Goal: Task Accomplishment & Management: Complete application form

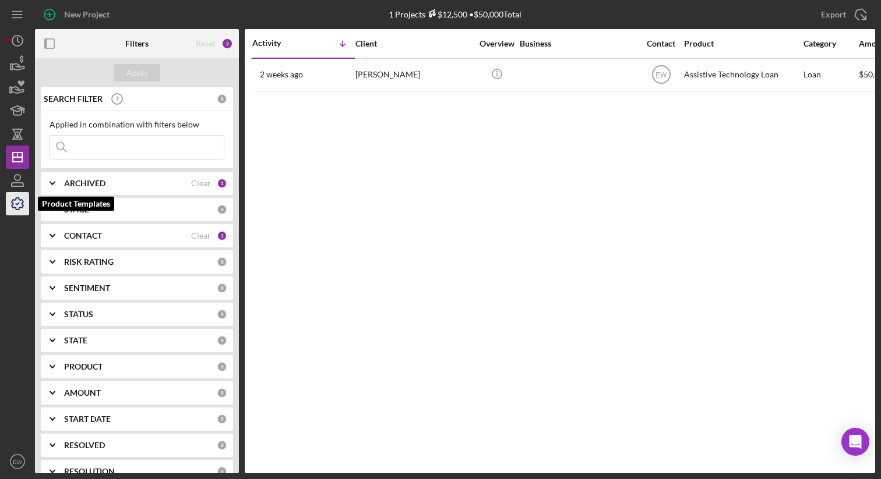
click at [18, 206] on icon "button" at bounding box center [17, 203] width 29 height 29
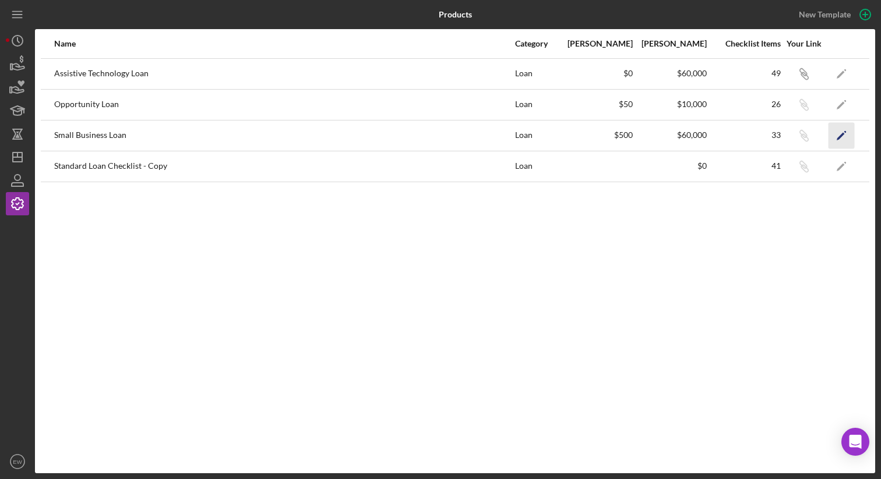
click at [834, 133] on icon "Icon/Edit" at bounding box center [841, 135] width 26 height 26
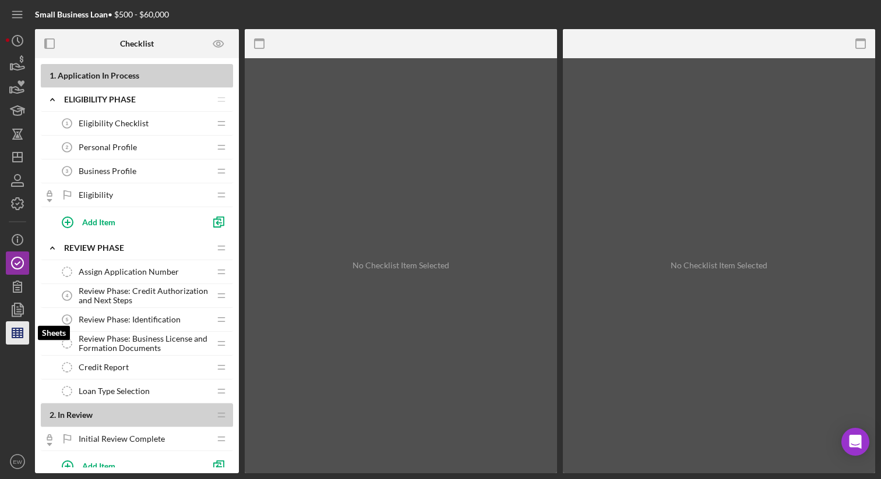
click at [17, 324] on icon "button" at bounding box center [17, 333] width 29 height 29
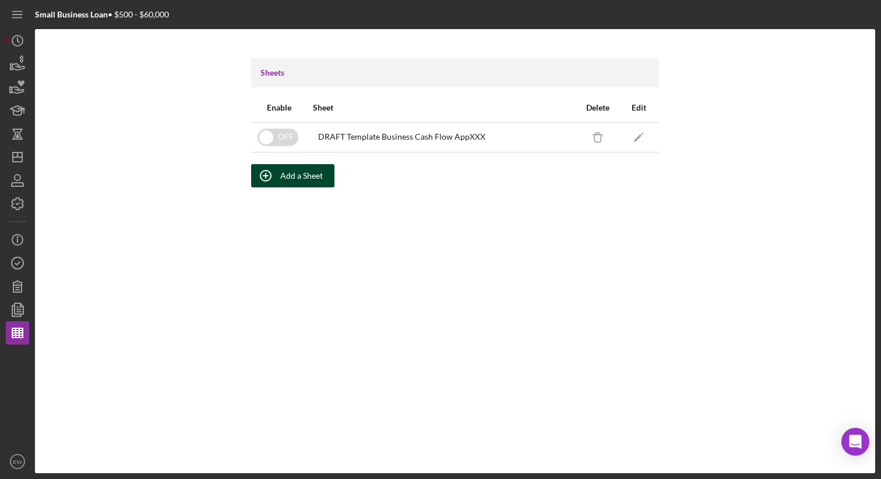
click at [286, 179] on div "Add a Sheet" at bounding box center [301, 175] width 43 height 23
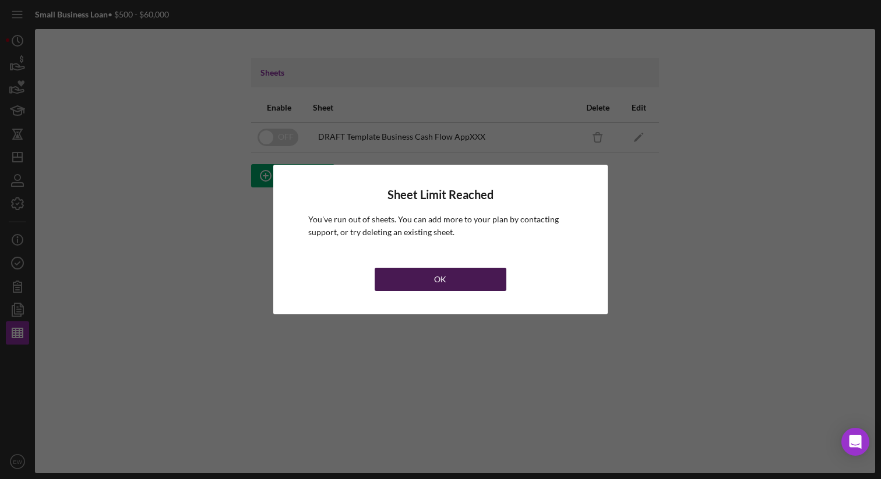
click at [426, 281] on button "OK" at bounding box center [441, 279] width 132 height 23
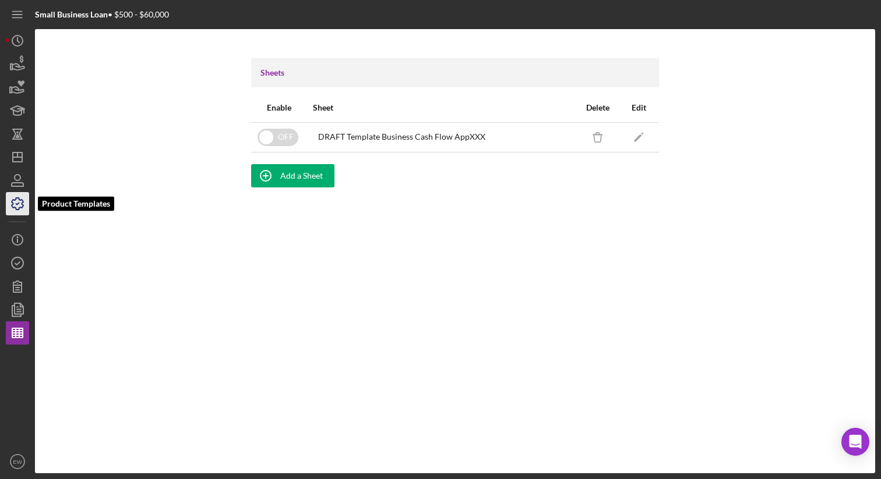
click at [18, 204] on icon "button" at bounding box center [17, 203] width 29 height 29
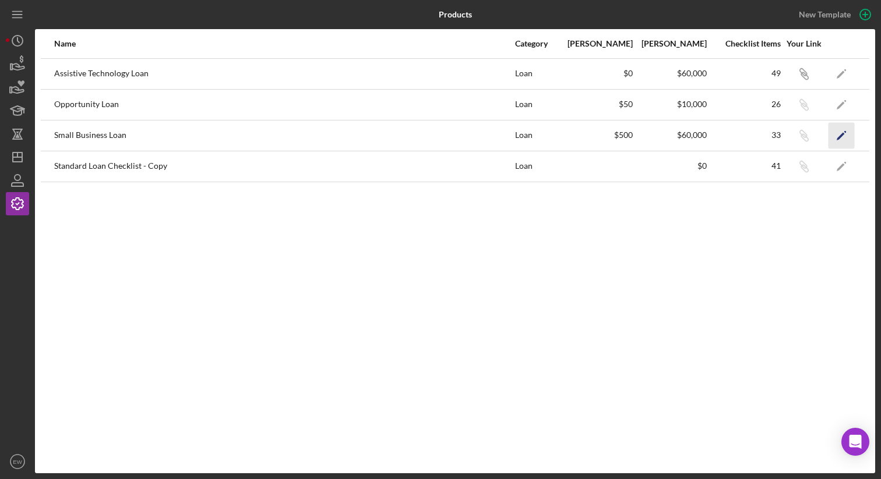
click at [841, 132] on icon "Icon/Edit" at bounding box center [841, 135] width 26 height 26
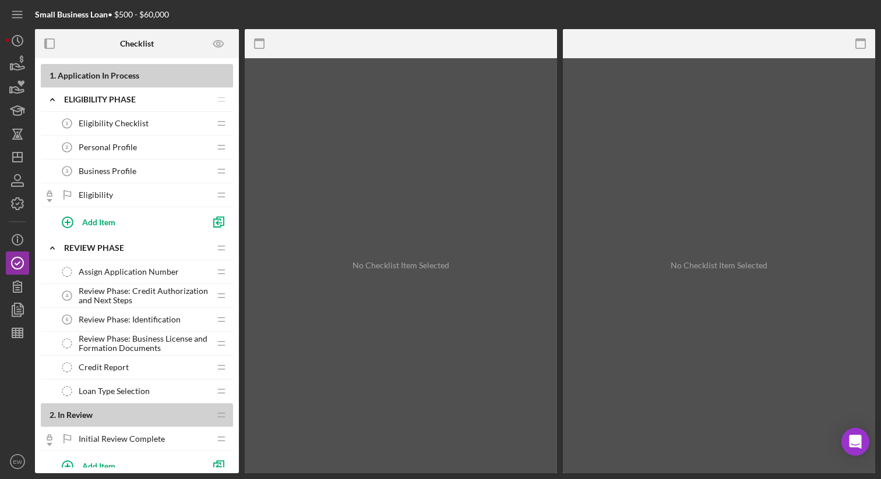
click at [150, 123] on div "Eligibility Checklist 1 Eligibility Checklist" at bounding box center [132, 123] width 154 height 23
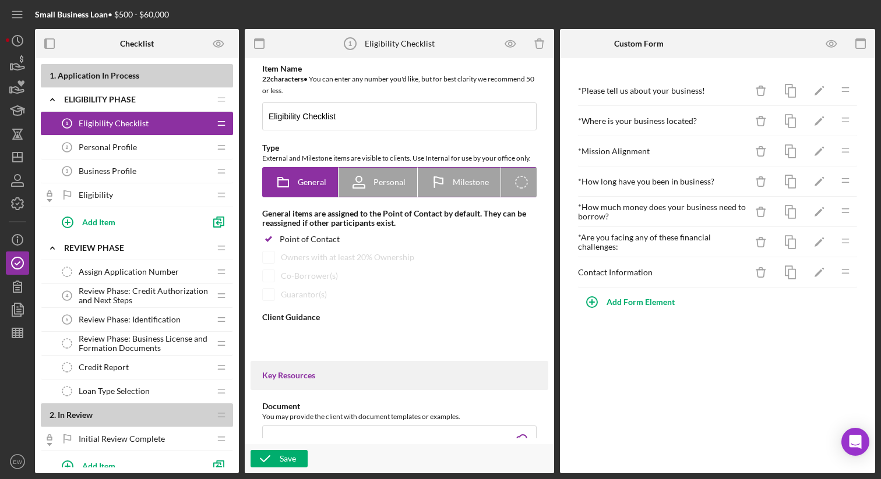
type textarea "<div><strong>Welcome! We are excited to work with you and your business.&nbsp;<…"
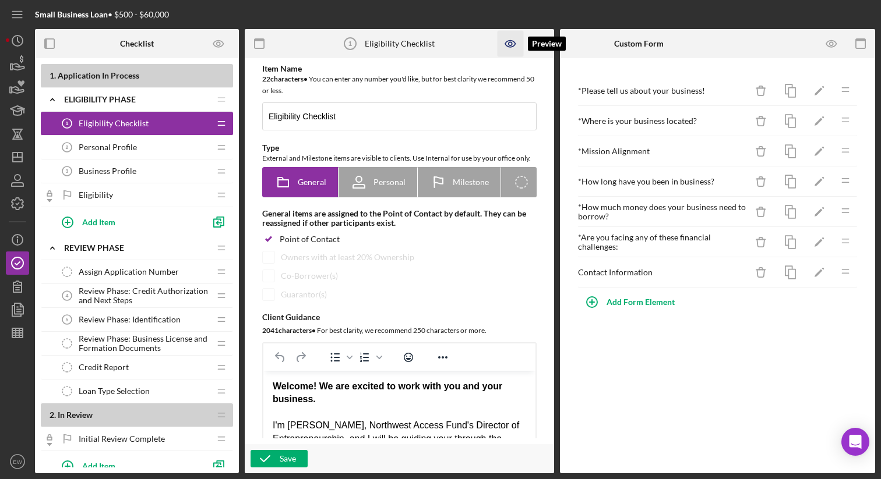
click at [507, 50] on icon "button" at bounding box center [511, 44] width 26 height 26
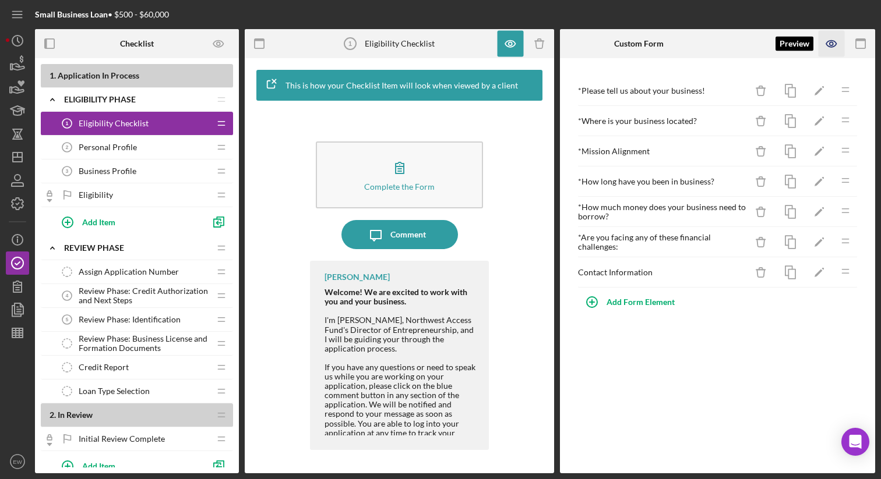
click at [837, 45] on icon "button" at bounding box center [832, 44] width 26 height 26
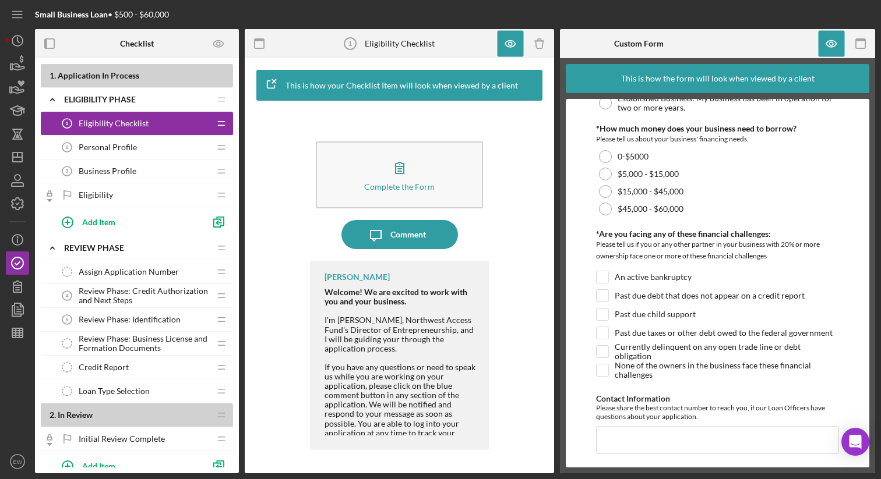
scroll to position [418, 0]
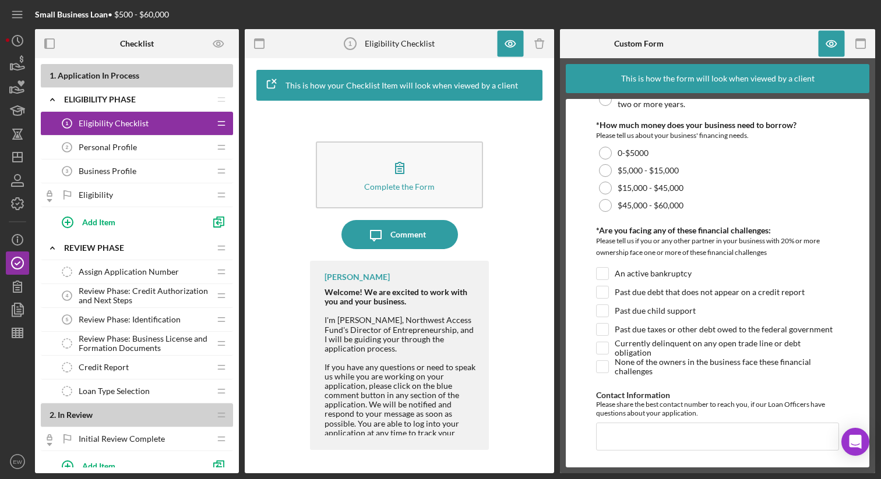
click at [93, 151] on span "Personal Profile" at bounding box center [108, 147] width 58 height 9
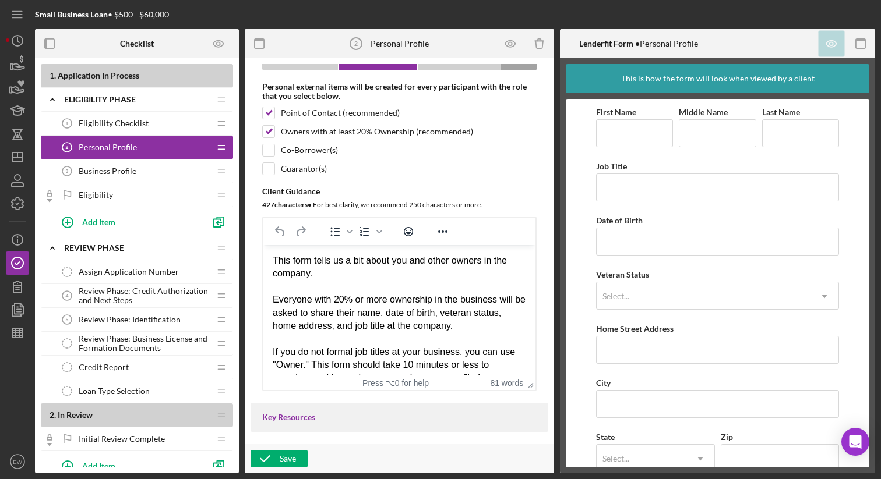
scroll to position [126, 0]
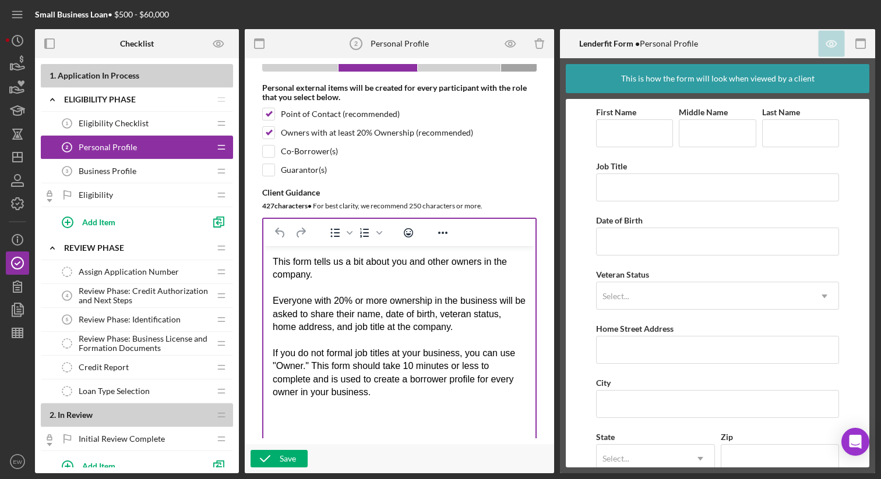
drag, startPoint x: 527, startPoint y: 405, endPoint x: 558, endPoint y: 463, distance: 65.4
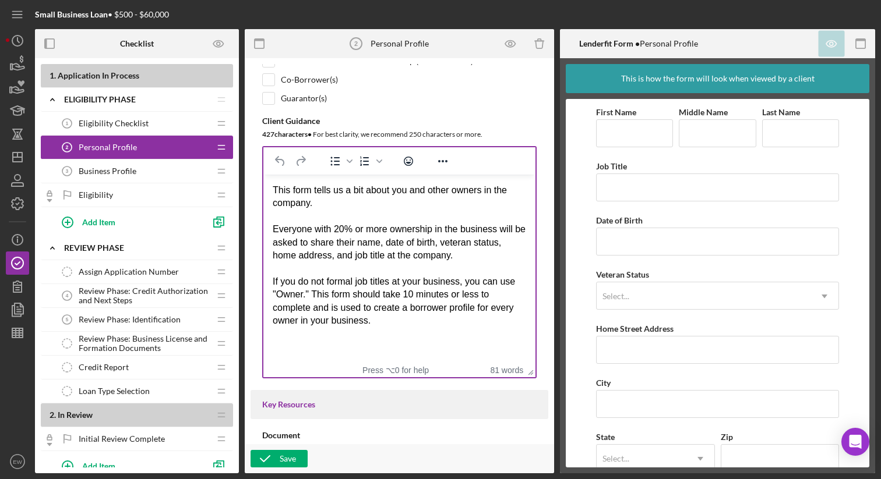
scroll to position [207, 0]
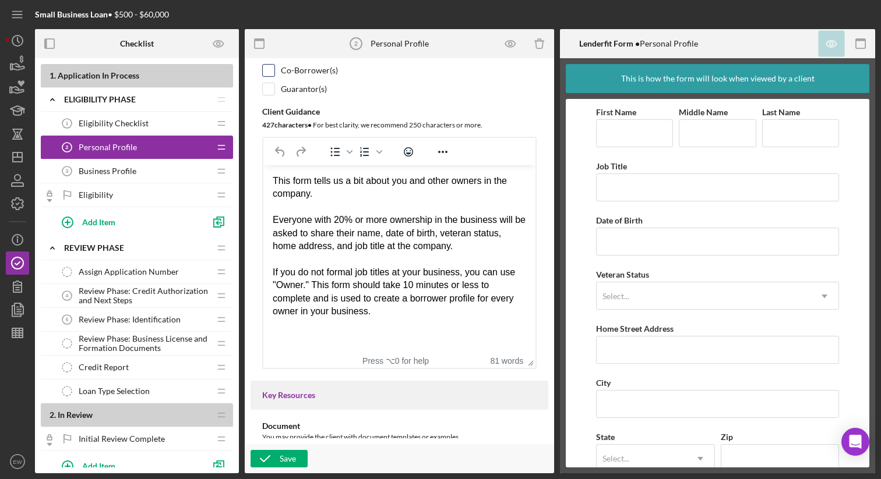
click at [270, 76] on input "checkbox" at bounding box center [269, 71] width 12 height 12
checkbox input "true"
click at [270, 96] on div at bounding box center [268, 89] width 13 height 13
checkbox input "true"
click at [287, 457] on div "Save" at bounding box center [288, 458] width 16 height 17
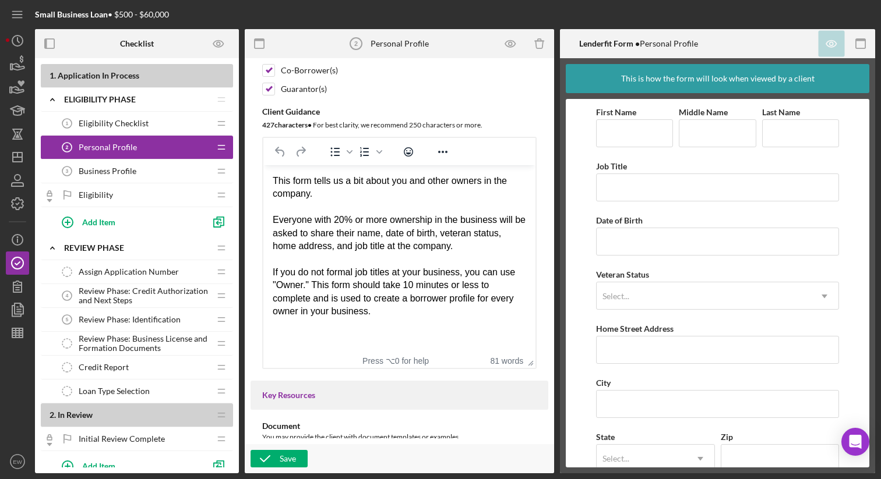
click at [197, 171] on div "Business Profile 3 Business Profile" at bounding box center [132, 171] width 154 height 23
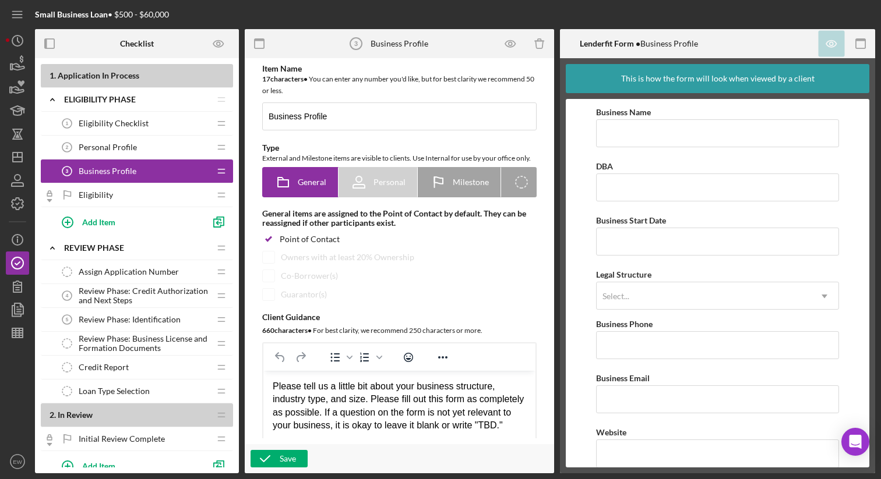
click at [200, 150] on div "Personal Profile 2 Personal Profile" at bounding box center [132, 147] width 154 height 23
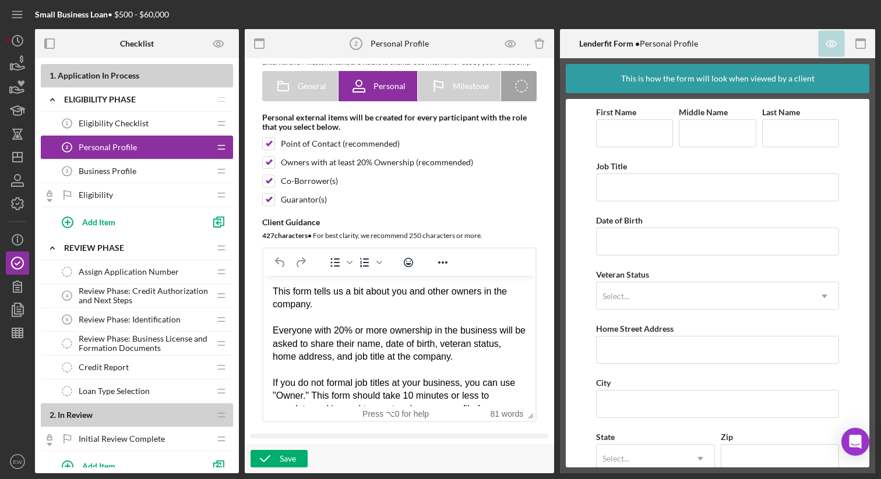
scroll to position [97, 0]
click at [203, 172] on div "Business Profile 3 Business Profile" at bounding box center [132, 171] width 154 height 23
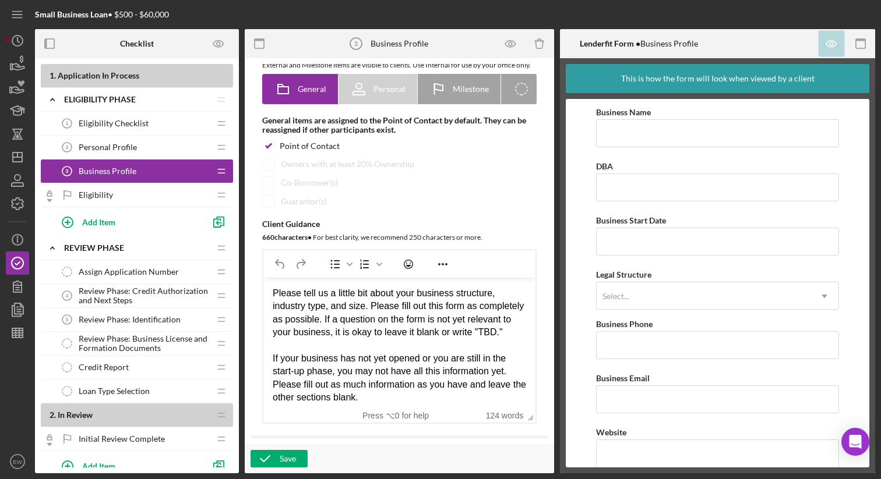
scroll to position [99, 0]
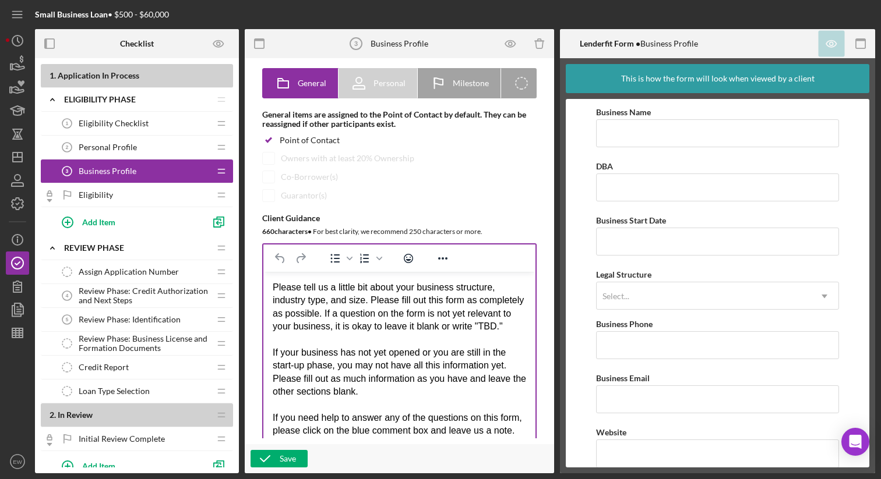
drag, startPoint x: 526, startPoint y: 429, endPoint x: 543, endPoint y: 468, distance: 42.5
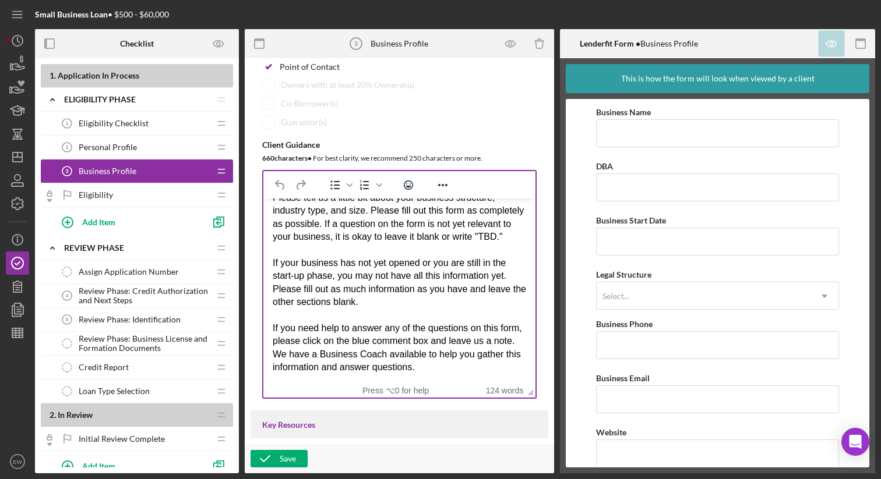
scroll to position [26, 0]
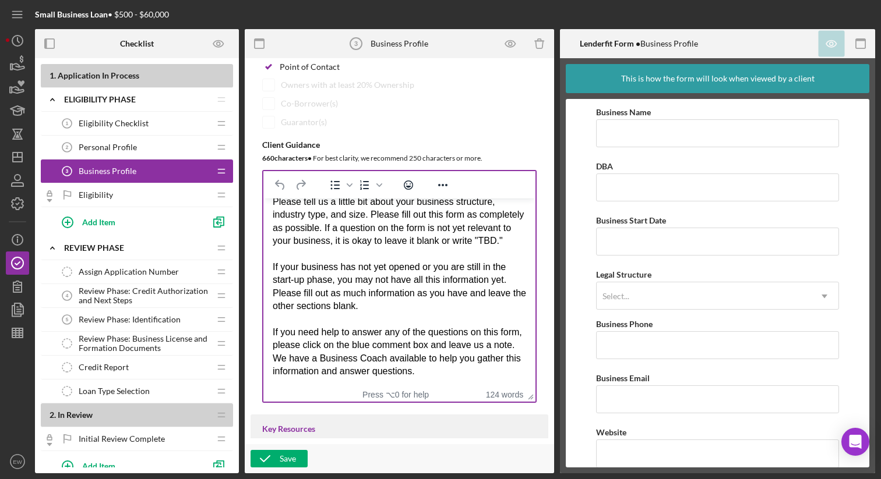
drag, startPoint x: 521, startPoint y: 389, endPoint x: 526, endPoint y: 409, distance: 20.3
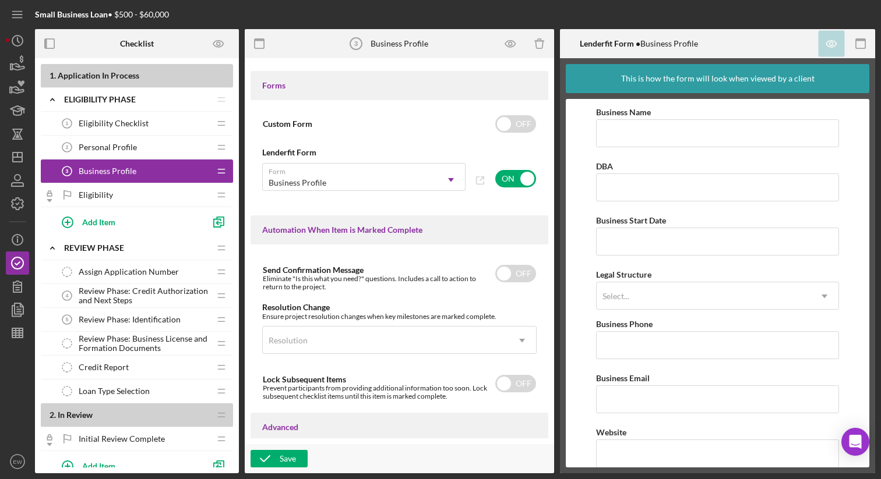
scroll to position [687, 0]
click at [209, 203] on div "Eligibility Eligibility" at bounding box center [132, 195] width 154 height 23
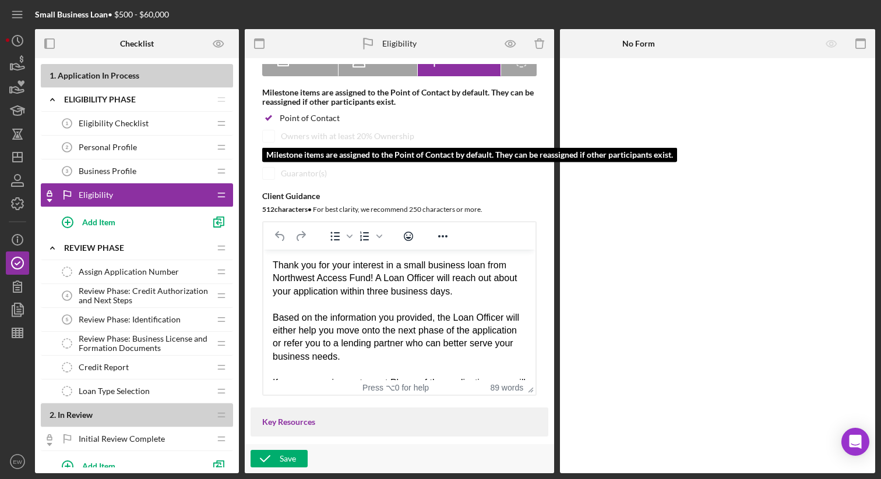
scroll to position [122, 0]
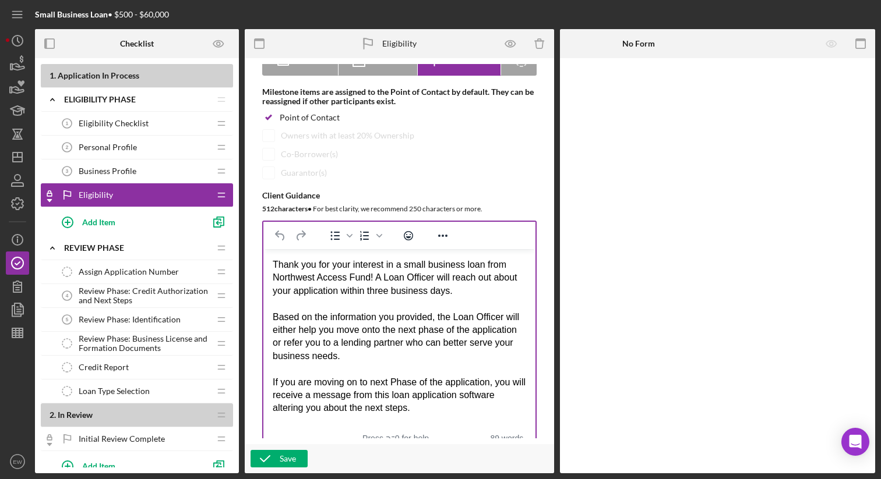
drag, startPoint x: 526, startPoint y: 405, endPoint x: 533, endPoint y: 457, distance: 51.7
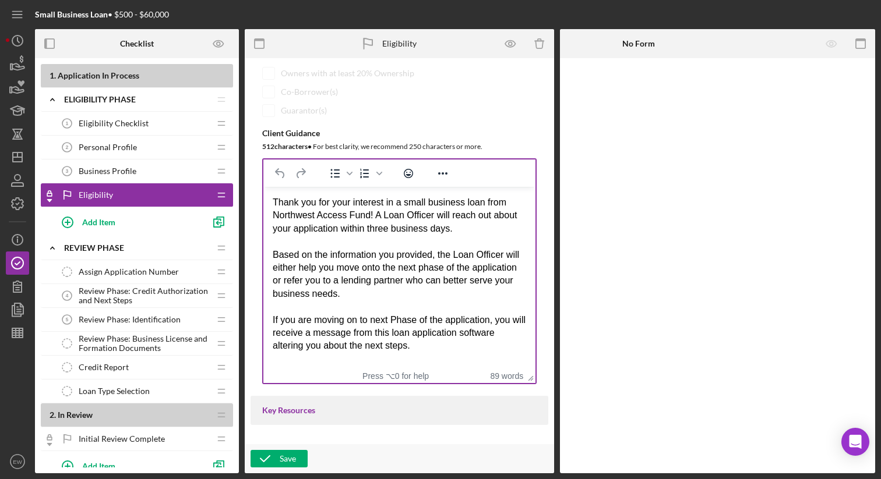
scroll to position [174, 0]
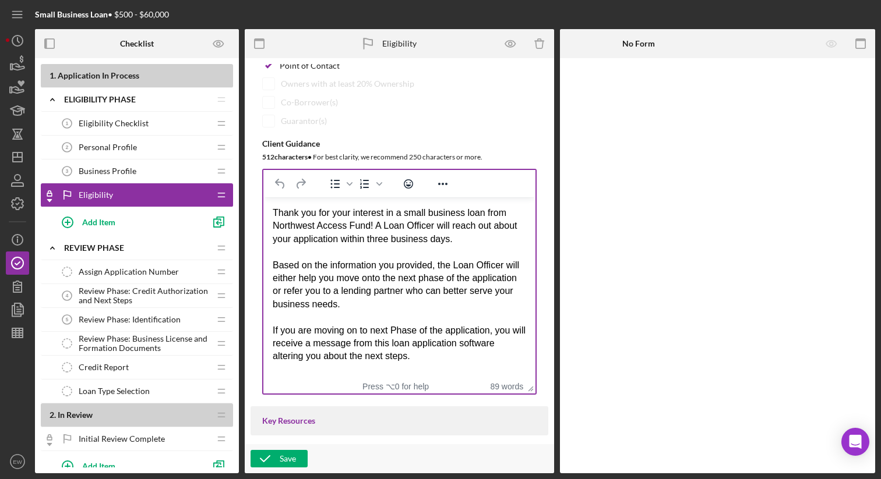
click at [301, 356] on div "If you are moving on to next Phase of the application, you will receive a messa…" at bounding box center [399, 343] width 253 height 39
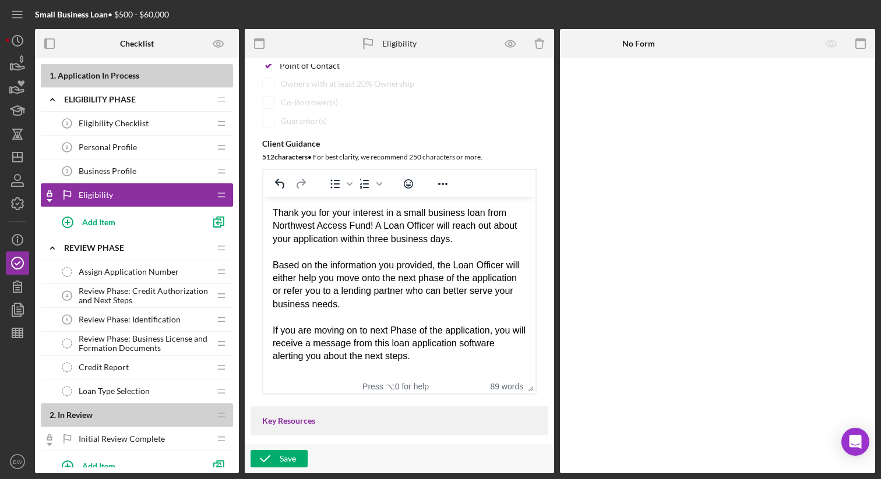
click at [334, 340] on div "If you are moving on to next Phase of the application, you will receive a messa…" at bounding box center [399, 343] width 253 height 39
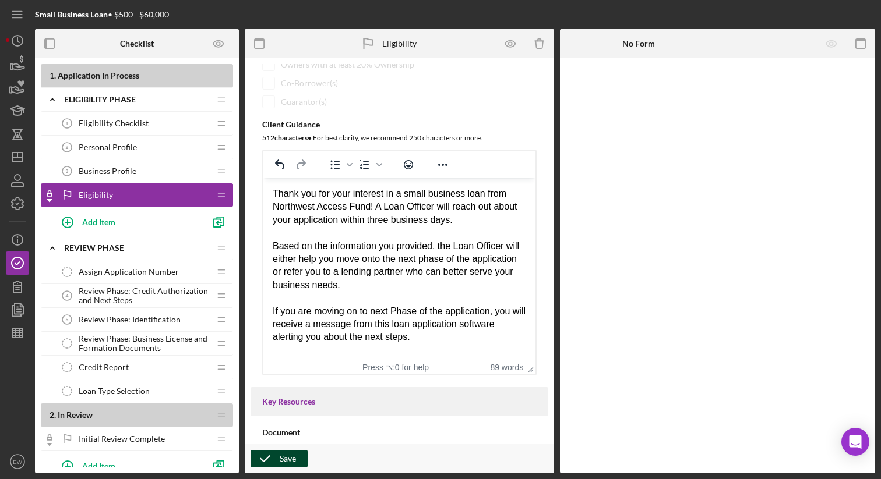
click at [291, 456] on div "Save" at bounding box center [288, 458] width 16 height 17
click at [193, 246] on div "REVIEW PHASE" at bounding box center [129, 248] width 130 height 9
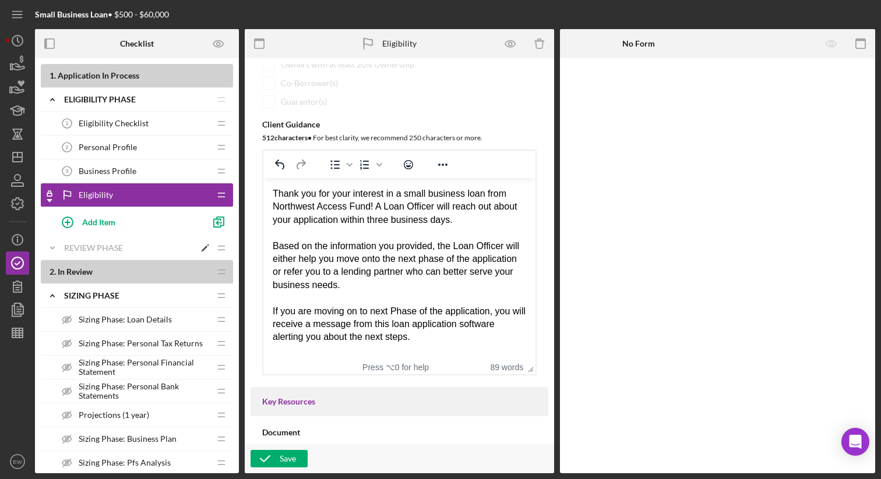
click at [52, 248] on polyline at bounding box center [52, 248] width 3 height 2
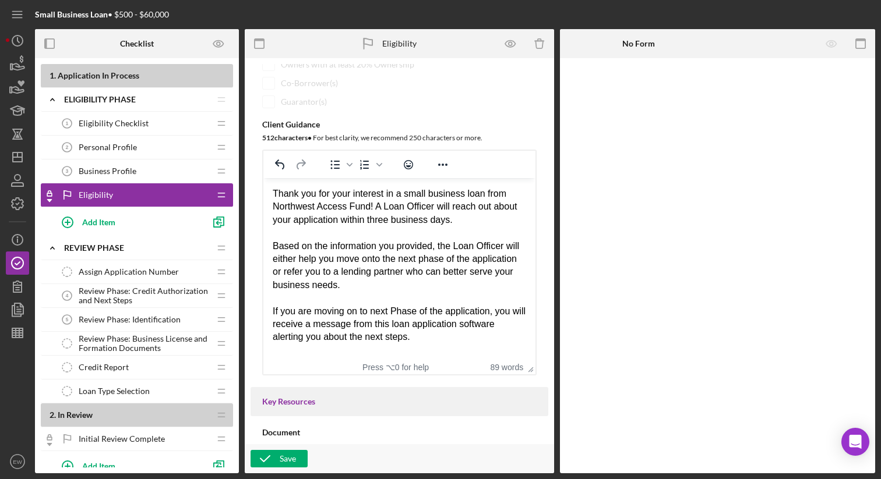
click at [179, 271] on div "Assign Application Number Assign Application Number" at bounding box center [132, 271] width 154 height 23
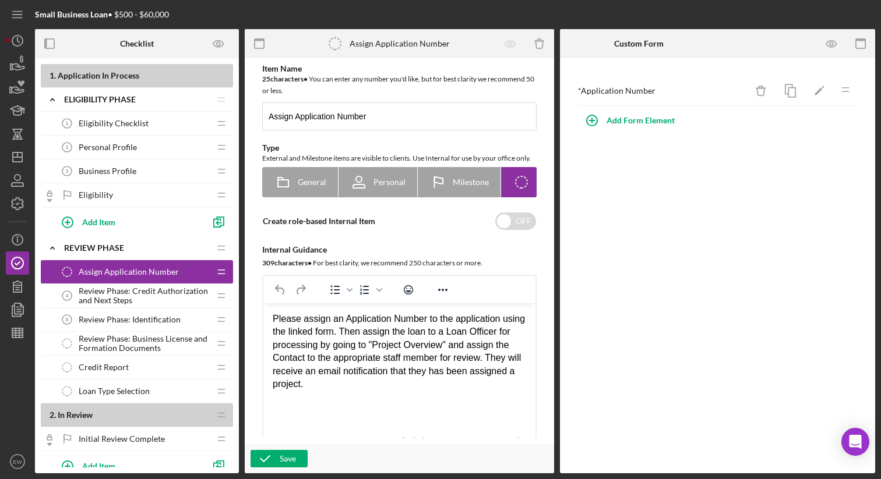
drag, startPoint x: 368, startPoint y: 332, endPoint x: 386, endPoint y: 389, distance: 59.9
click at [386, 389] on div "Please assign an Application Number to the application using the linked form. T…" at bounding box center [399, 352] width 253 height 78
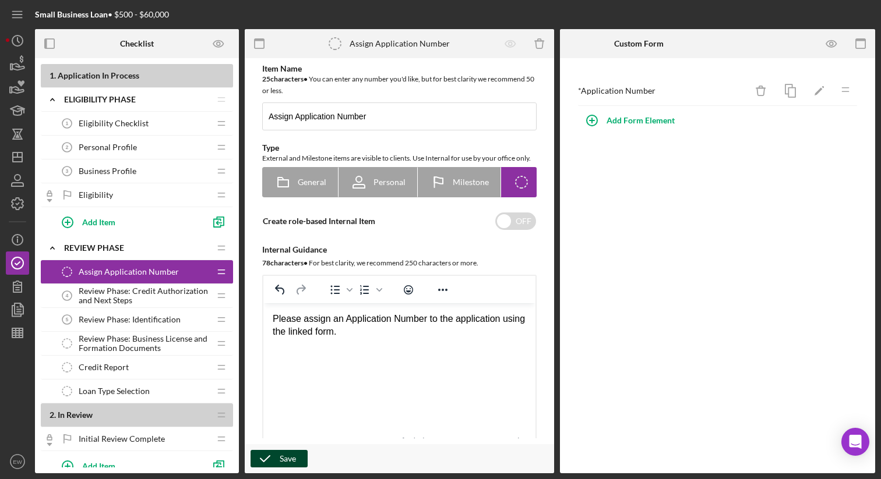
click at [276, 454] on icon "button" at bounding box center [265, 459] width 29 height 29
click at [172, 304] on span "Review Phase: Credit Authorization and Next Steps" at bounding box center [144, 296] width 131 height 19
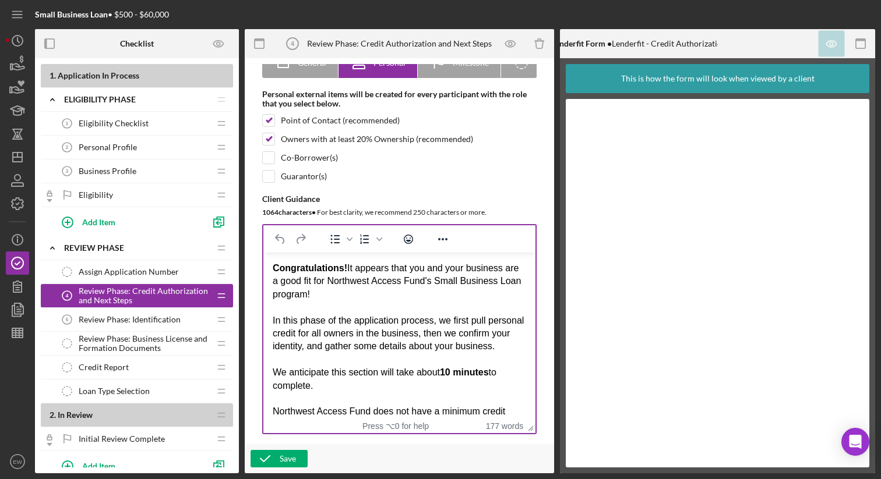
drag, startPoint x: 525, startPoint y: 408, endPoint x: 546, endPoint y: 454, distance: 50.9
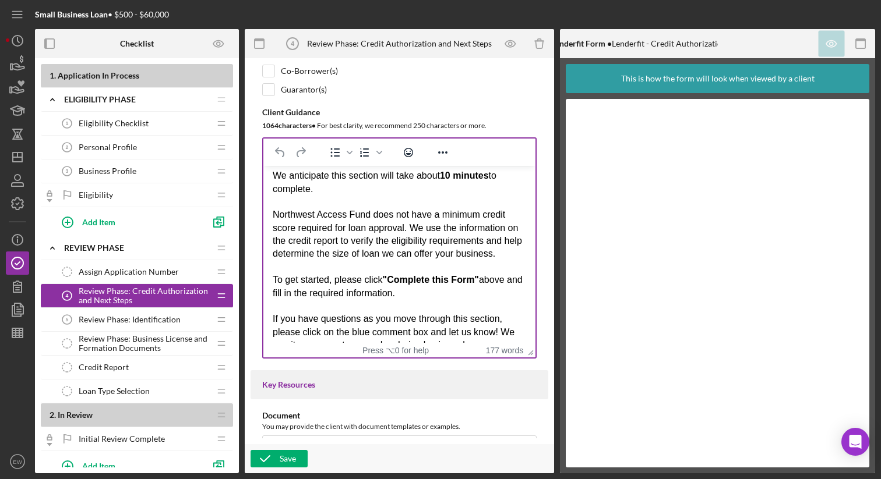
scroll to position [100, 0]
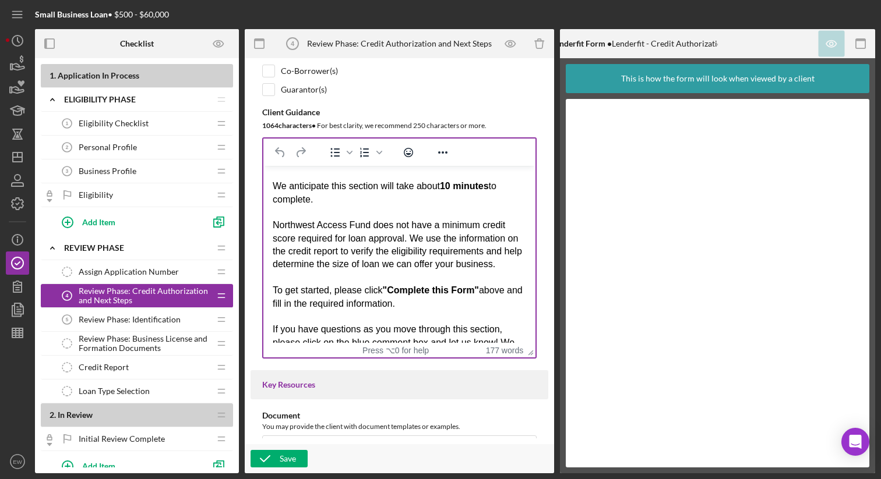
click at [458, 191] on strong "10 minutes" at bounding box center [464, 186] width 49 height 10
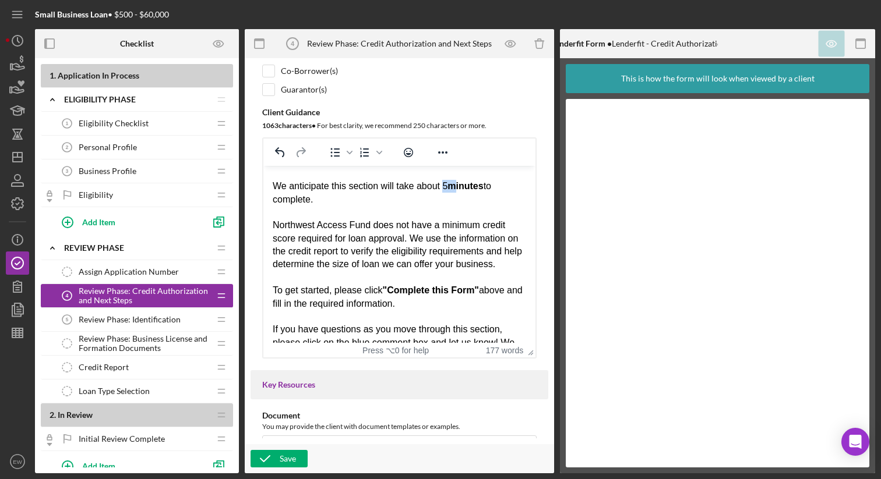
click at [449, 200] on div "We anticipate this section will take about 5 minutes to complete." at bounding box center [399, 193] width 253 height 26
click at [440, 160] on icon "Reveal or hide additional toolbar items" at bounding box center [443, 153] width 14 height 14
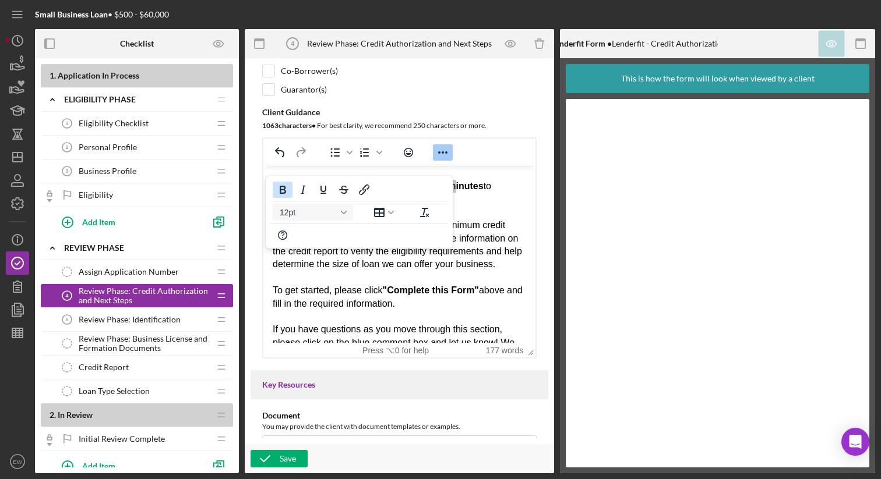
click at [282, 191] on icon "Bold" at bounding box center [283, 190] width 14 height 14
click at [479, 219] on div "Rich Text Area. Press ALT-0 for help." at bounding box center [399, 212] width 253 height 13
click at [447, 160] on icon "Reveal or hide additional toolbar items" at bounding box center [443, 153] width 14 height 14
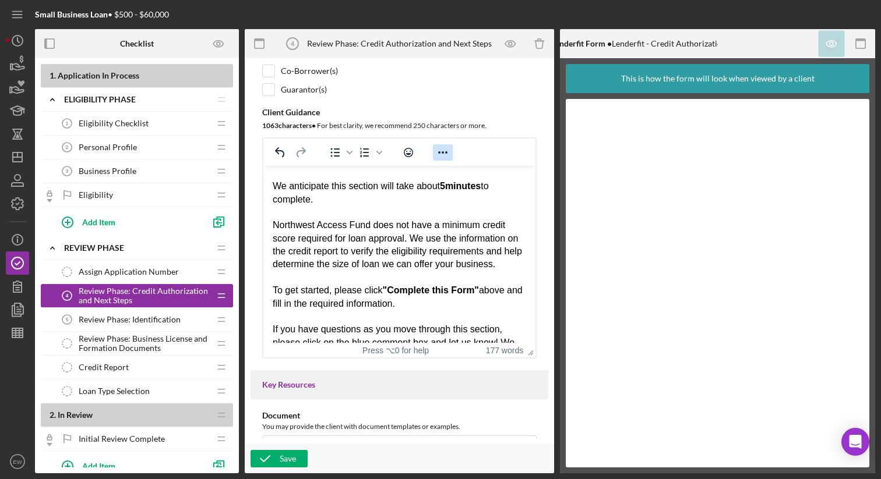
scroll to position [84, 0]
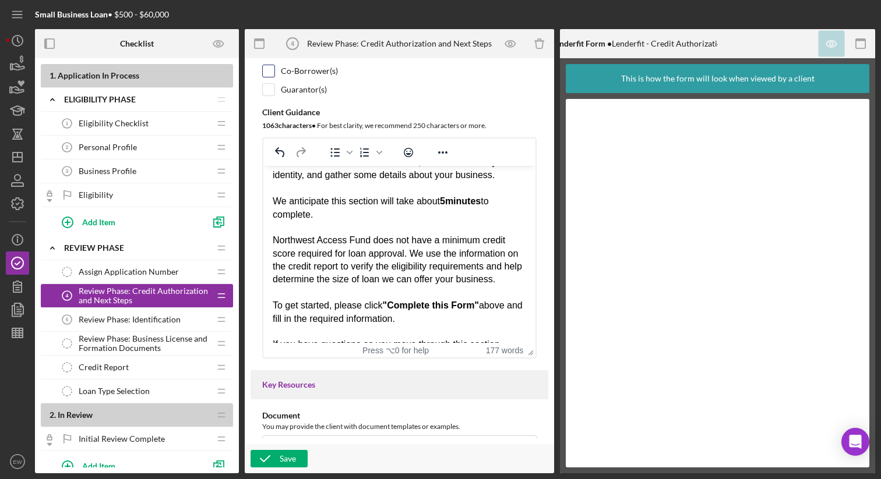
click at [274, 77] on input "checkbox" at bounding box center [269, 71] width 12 height 12
checkbox input "true"
click at [271, 96] on input "checkbox" at bounding box center [269, 90] width 12 height 12
checkbox input "true"
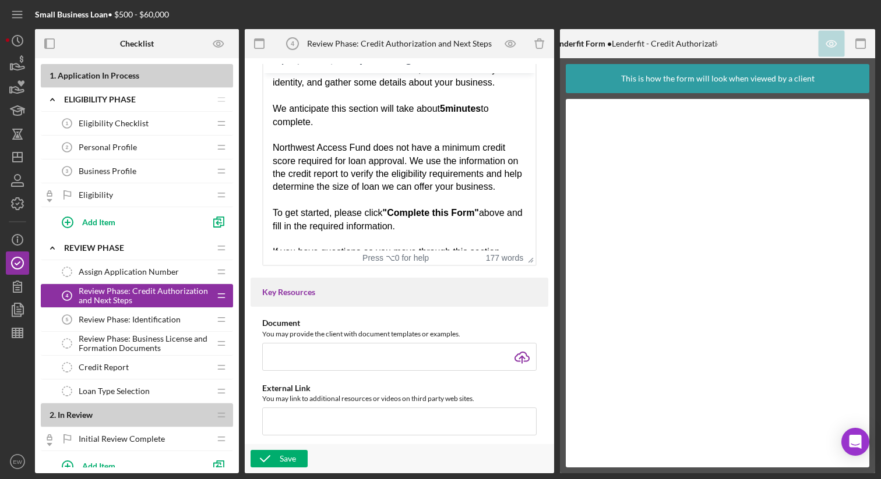
scroll to position [313, 0]
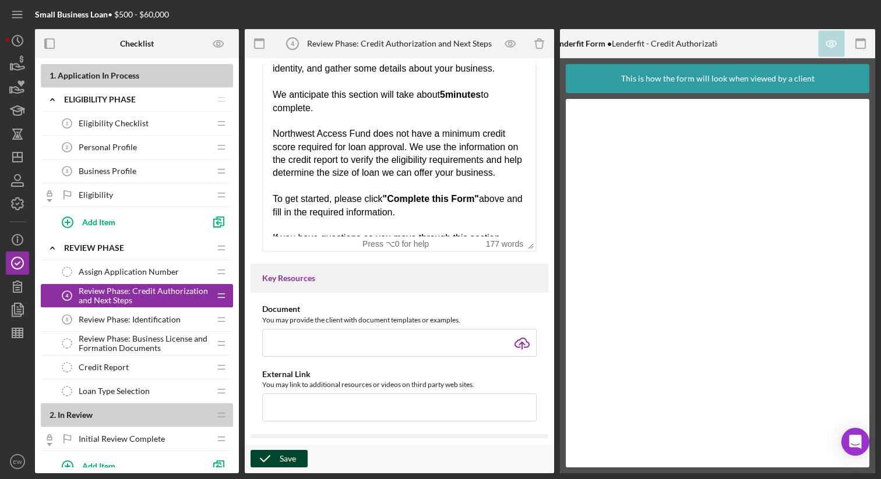
click at [277, 460] on icon "button" at bounding box center [265, 459] width 29 height 29
click at [185, 322] on div "Review Phase: Identification 5 Review Phase: Identification" at bounding box center [132, 319] width 154 height 23
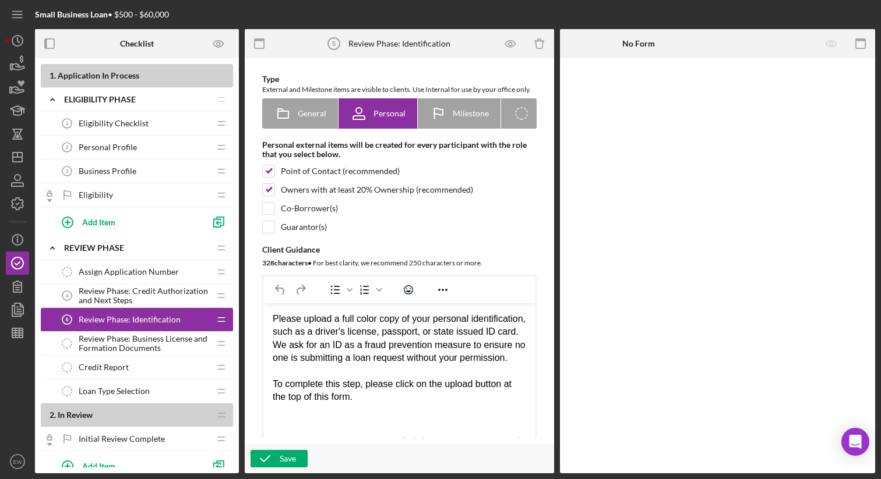
scroll to position [72, 0]
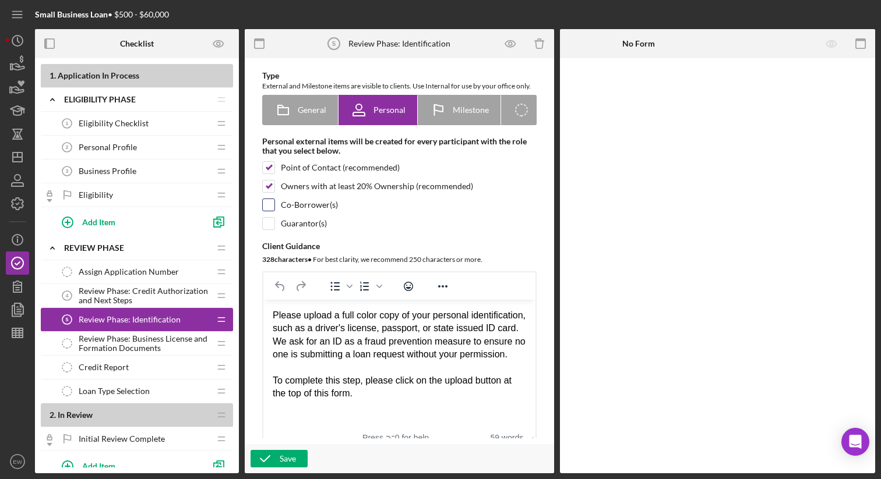
click at [272, 211] on input "checkbox" at bounding box center [269, 205] width 12 height 12
checkbox input "true"
click at [271, 230] on input "checkbox" at bounding box center [269, 224] width 12 height 12
checkbox input "true"
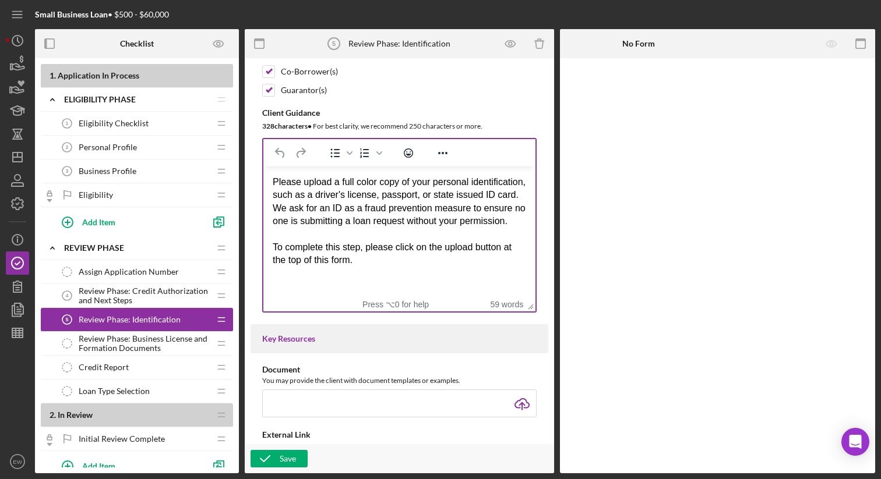
scroll to position [221, 0]
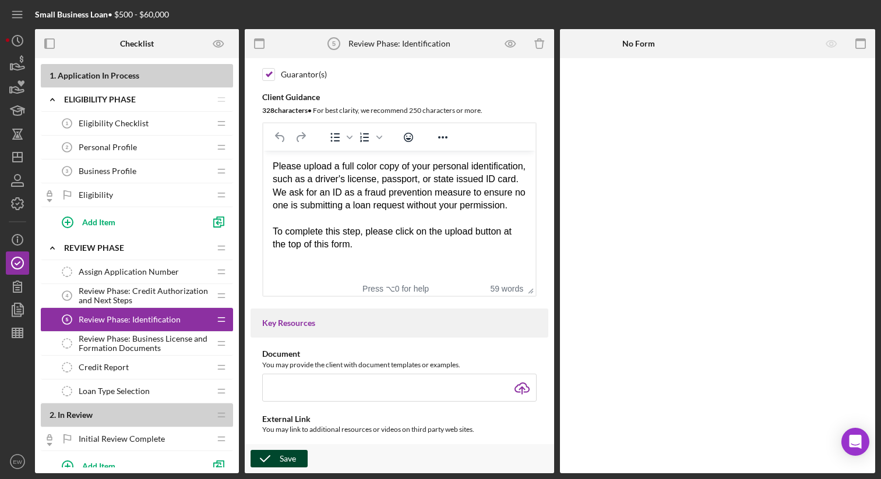
click at [280, 454] on div "Save" at bounding box center [288, 458] width 16 height 17
click at [185, 349] on span "Review Phase: Business License and Formation Documents" at bounding box center [144, 343] width 131 height 19
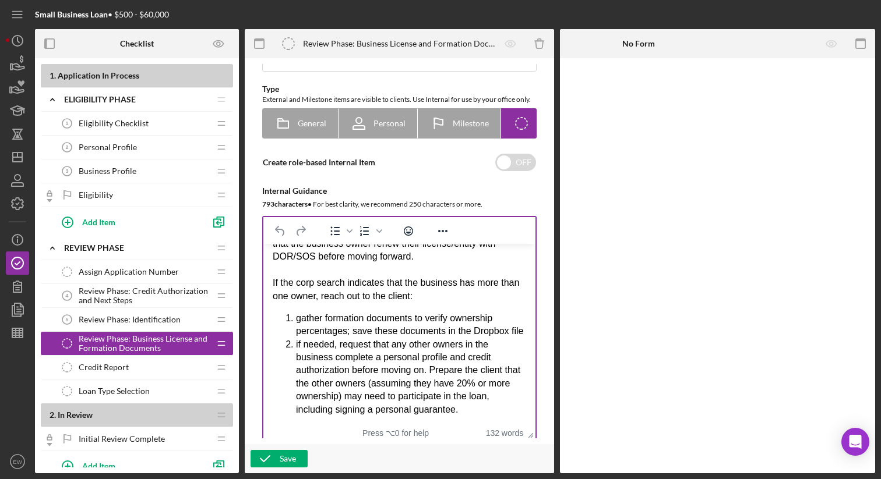
scroll to position [101, 0]
drag, startPoint x: 524, startPoint y: 400, endPoint x: 528, endPoint y: 444, distance: 44.5
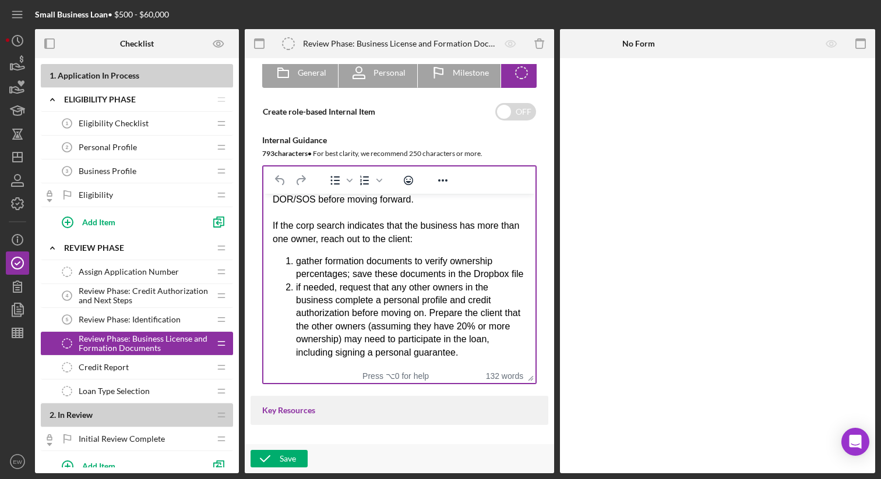
scroll to position [112, 0]
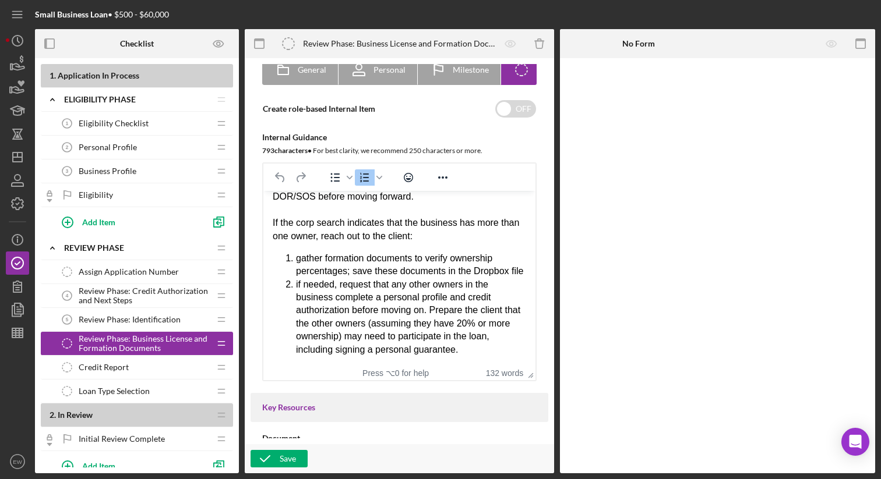
drag, startPoint x: 352, startPoint y: 259, endPoint x: 361, endPoint y: 264, distance: 10.2
click at [365, 267] on li "gather formation documents to verify ownership percentages; save these document…" at bounding box center [411, 265] width 230 height 26
drag, startPoint x: 354, startPoint y: 260, endPoint x: 359, endPoint y: 267, distance: 9.2
click at [359, 267] on li "gather formation documents to verify ownership percentages; save these document…" at bounding box center [411, 265] width 230 height 26
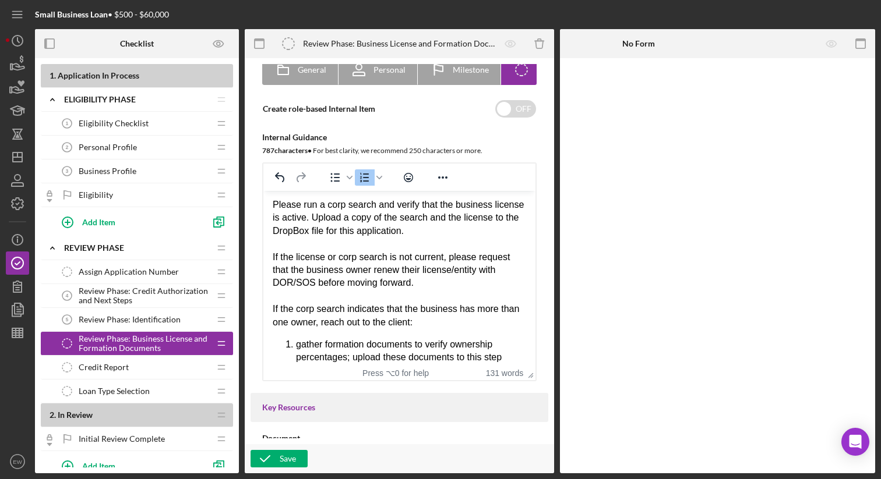
scroll to position [0, 0]
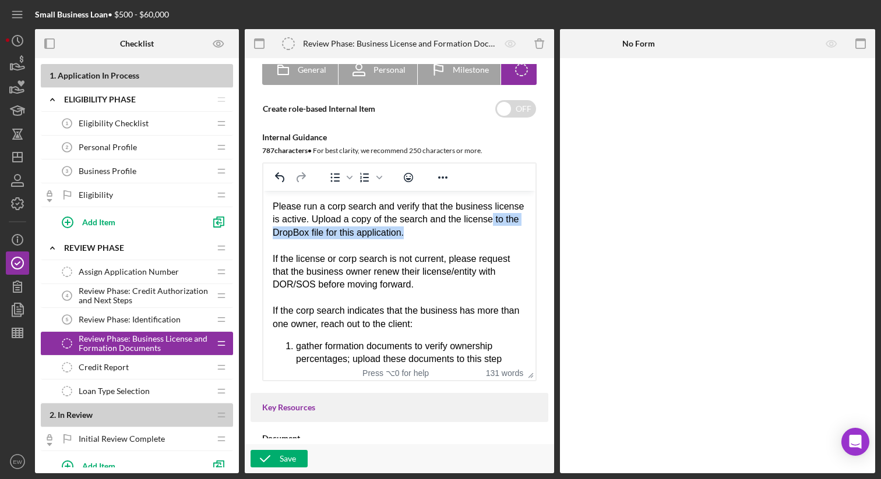
drag, startPoint x: 466, startPoint y: 232, endPoint x: 302, endPoint y: 234, distance: 164.3
click at [302, 234] on div "Please run a corp search and verify that the business license is active. Upload…" at bounding box center [399, 219] width 253 height 39
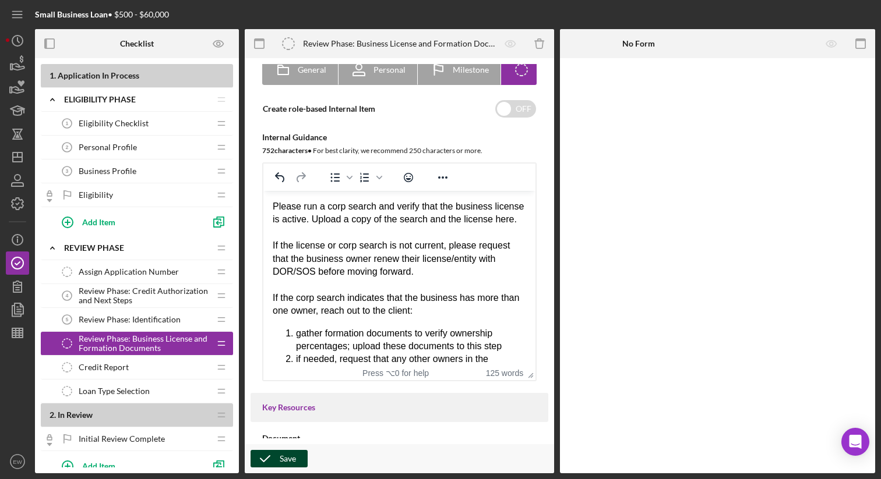
click at [275, 458] on icon "button" at bounding box center [265, 459] width 29 height 29
click at [172, 371] on div "Credit Report Credit Report" at bounding box center [132, 367] width 154 height 23
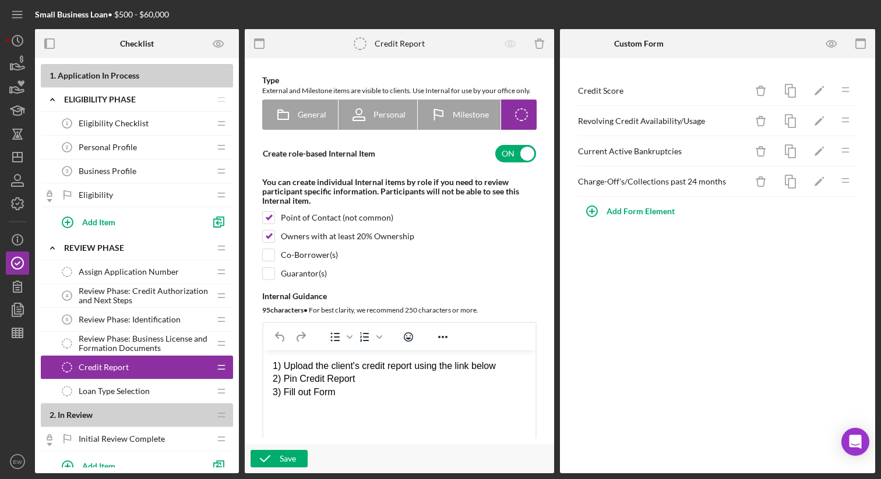
scroll to position [69, 0]
click at [267, 259] on input "checkbox" at bounding box center [269, 254] width 12 height 12
checkbox input "true"
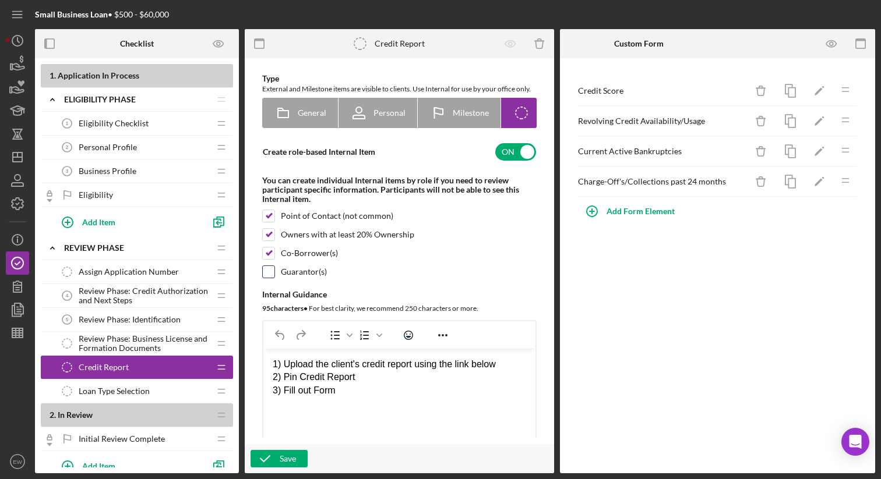
click at [267, 278] on input "checkbox" at bounding box center [269, 272] width 12 height 12
checkbox input "true"
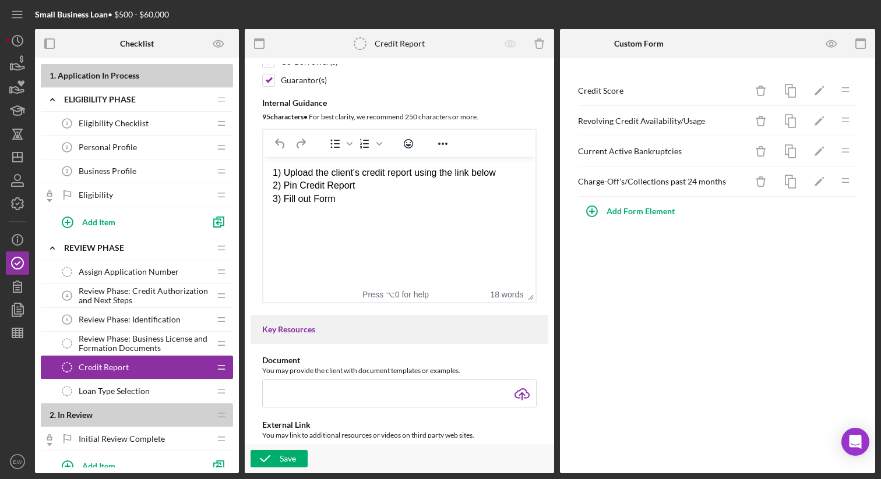
scroll to position [274, 0]
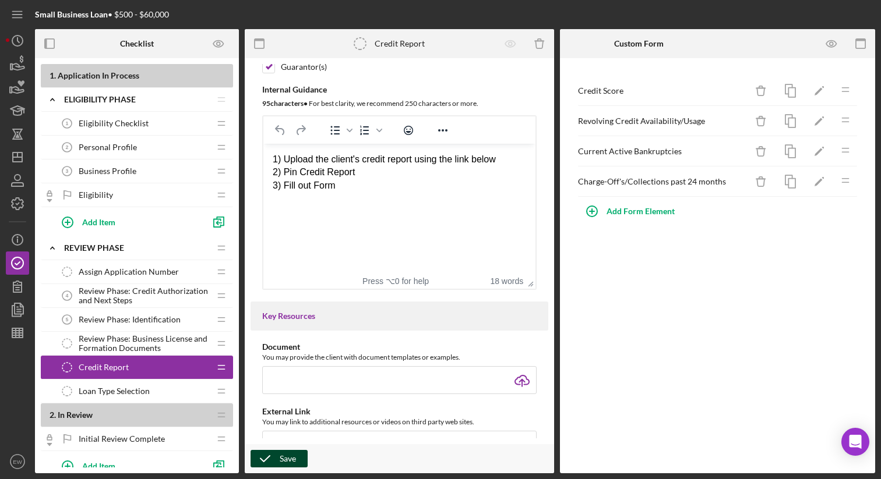
click at [280, 454] on div "Save" at bounding box center [288, 458] width 16 height 17
click at [832, 45] on icon "button" at bounding box center [832, 44] width 26 height 26
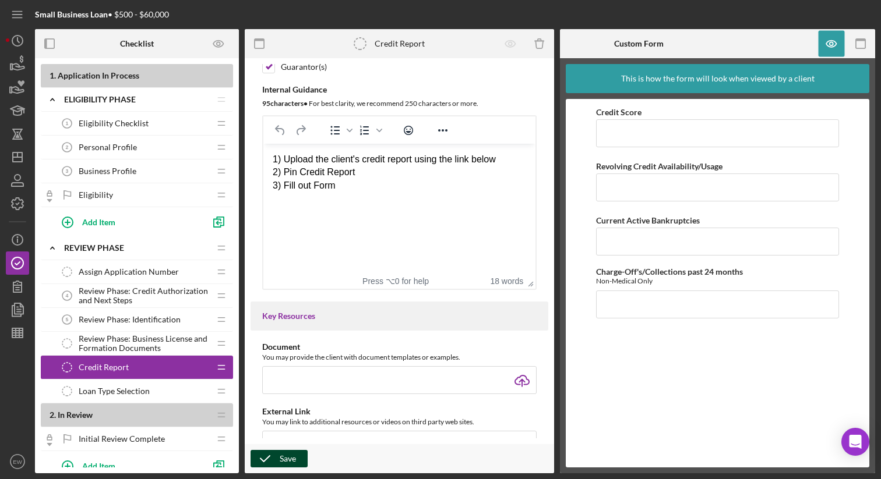
click at [286, 455] on div "Save" at bounding box center [288, 458] width 16 height 17
click at [171, 389] on div "Loan Type Selection Loan Type Selection" at bounding box center [132, 391] width 154 height 23
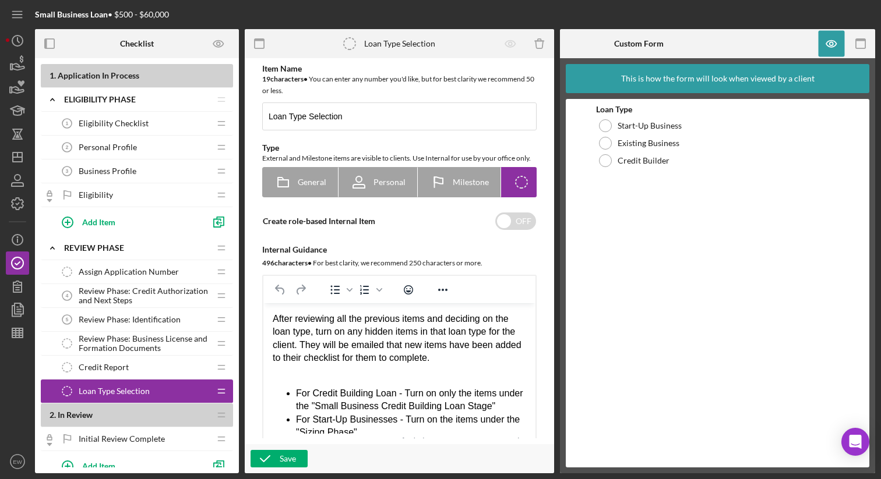
click at [164, 366] on div "Credit Report Credit Report" at bounding box center [132, 367] width 154 height 23
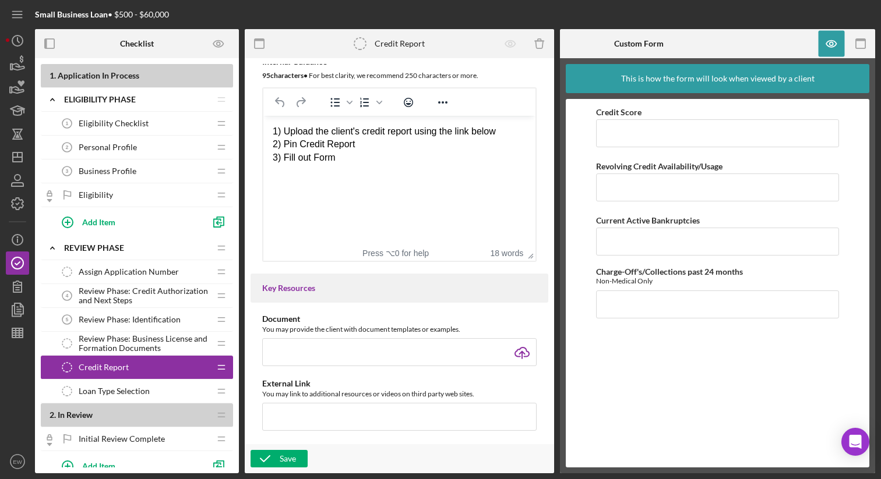
scroll to position [298, 0]
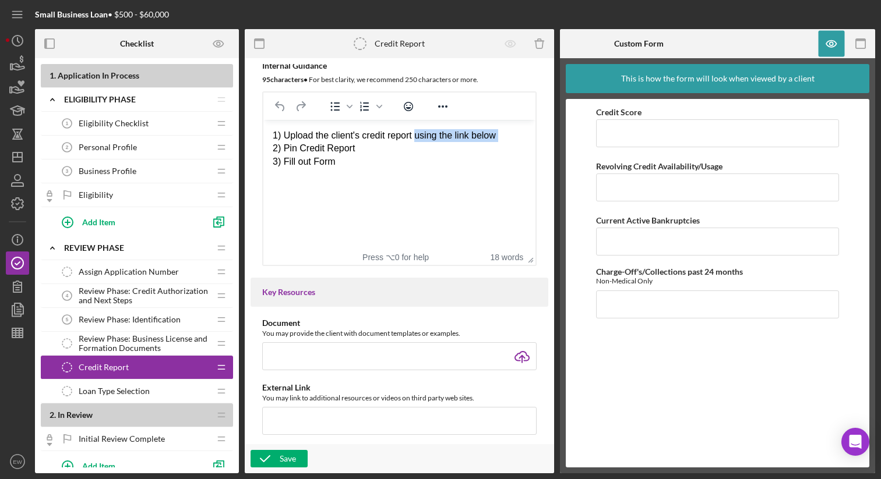
drag, startPoint x: 419, startPoint y: 135, endPoint x: 507, endPoint y: 142, distance: 87.6
click at [507, 142] on body "1) Upload the client's credit report using the link below 2) Pin Credit Report …" at bounding box center [399, 148] width 253 height 39
click at [273, 458] on icon "button" at bounding box center [265, 459] width 29 height 29
click at [169, 390] on div "Loan Type Selection Loan Type Selection" at bounding box center [132, 391] width 154 height 23
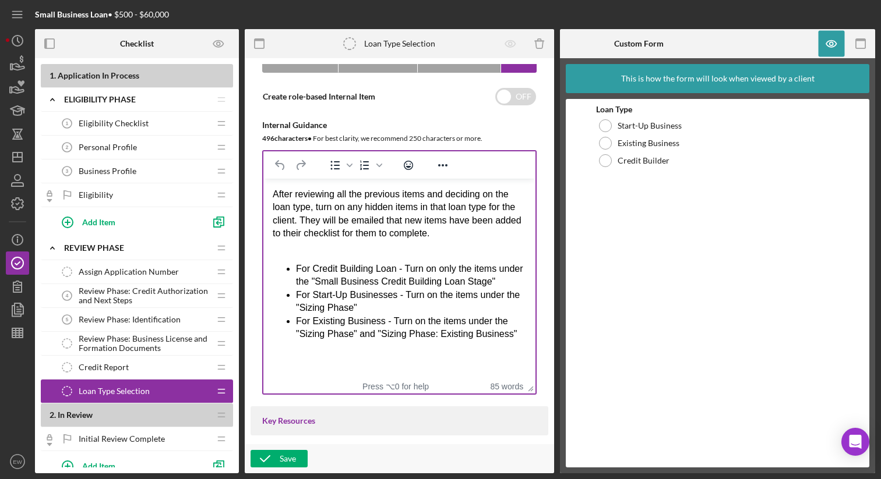
drag, startPoint x: 525, startPoint y: 336, endPoint x: 535, endPoint y: 406, distance: 71.2
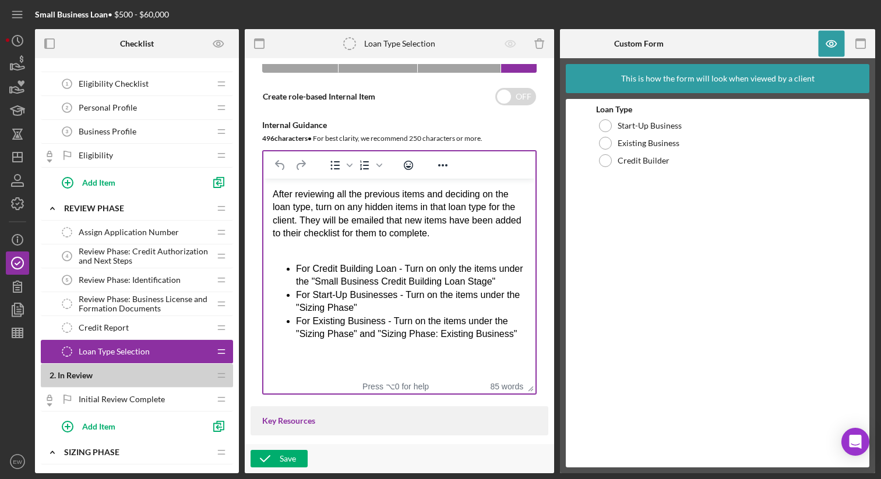
scroll to position [45, 0]
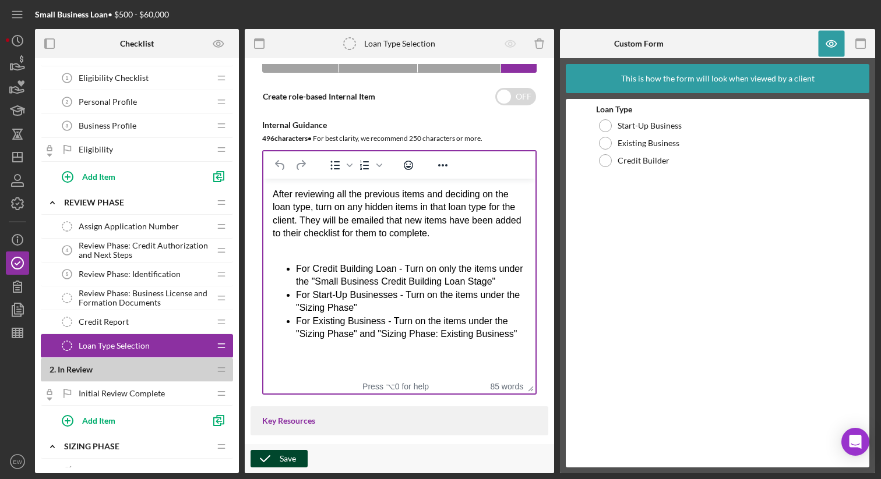
click at [277, 452] on icon "button" at bounding box center [265, 459] width 29 height 29
click at [179, 389] on div "Initial Review Complete Initial Review Complete" at bounding box center [132, 393] width 154 height 23
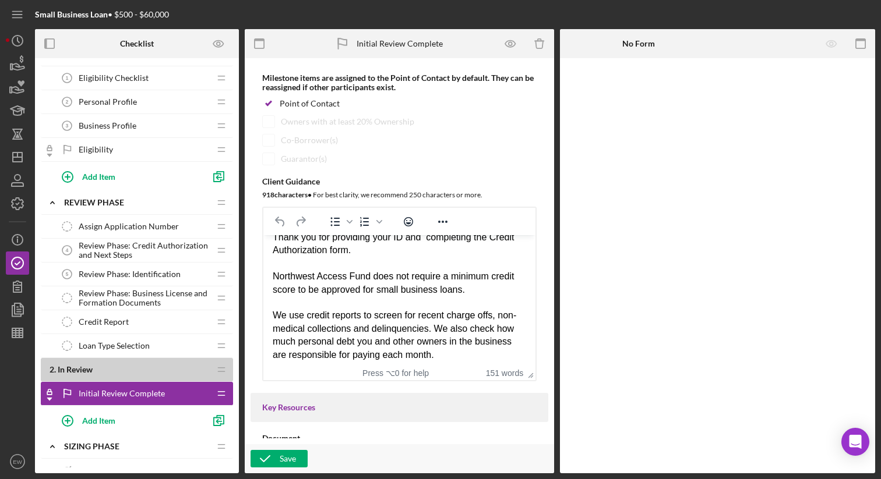
scroll to position [12, 0]
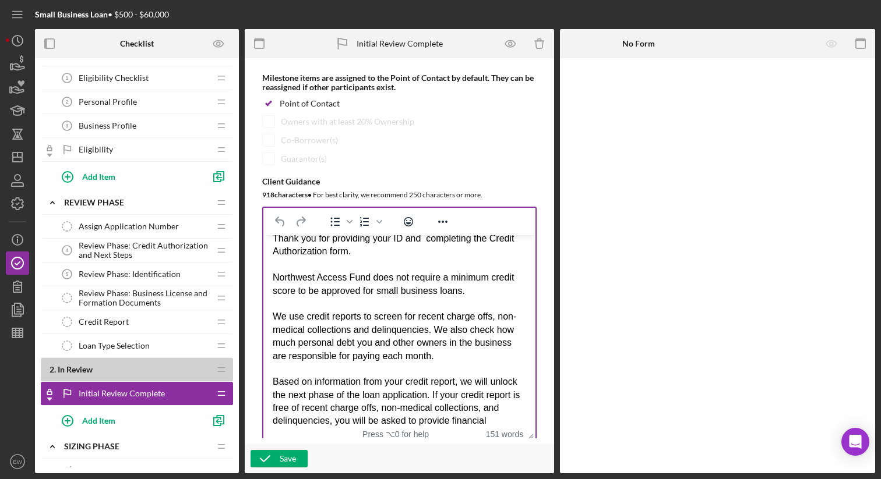
drag, startPoint x: 526, startPoint y: 393, endPoint x: 534, endPoint y: 454, distance: 61.7
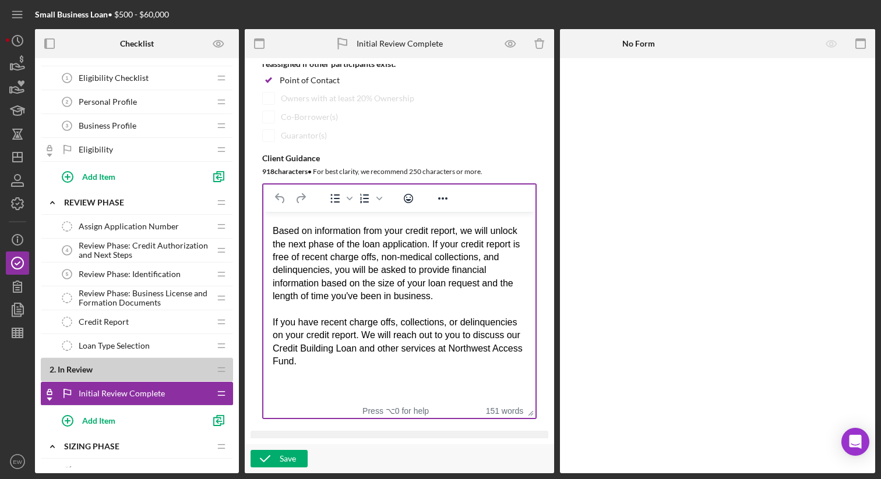
scroll to position [185, 0]
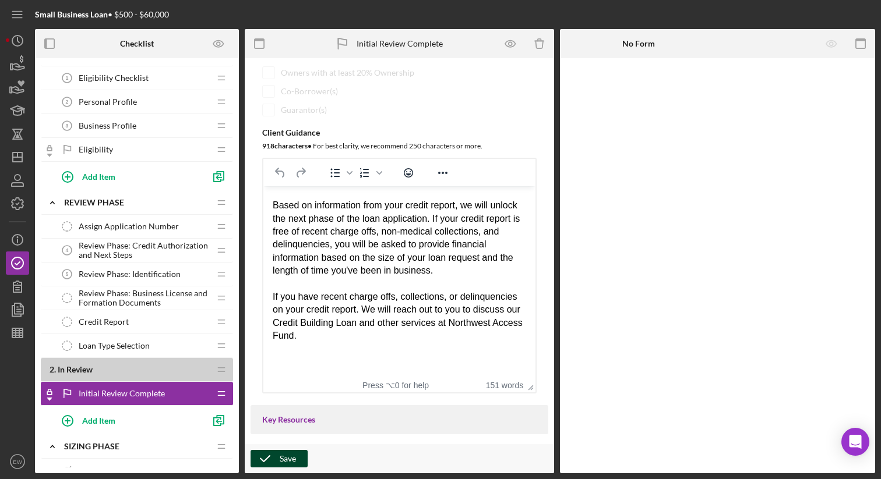
click at [295, 455] on div "Save" at bounding box center [288, 458] width 16 height 17
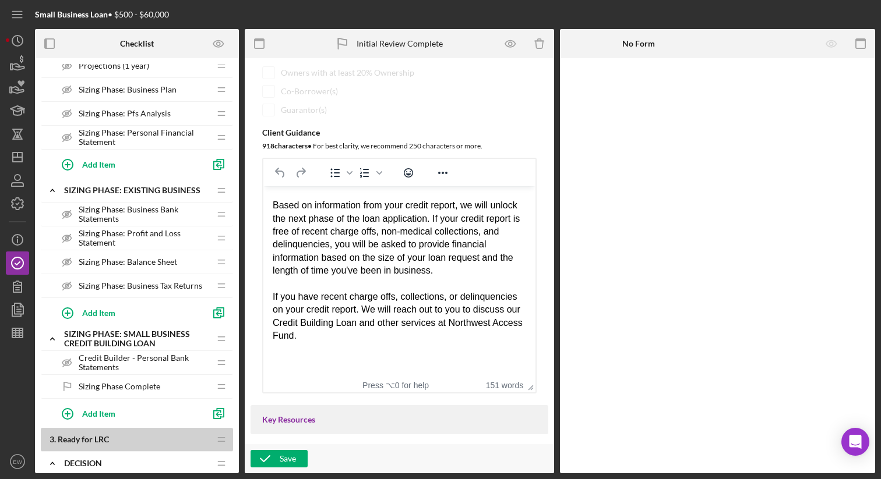
scroll to position [547, 0]
click at [184, 360] on span "Credit Builder - Personal Bank Statements" at bounding box center [144, 361] width 131 height 19
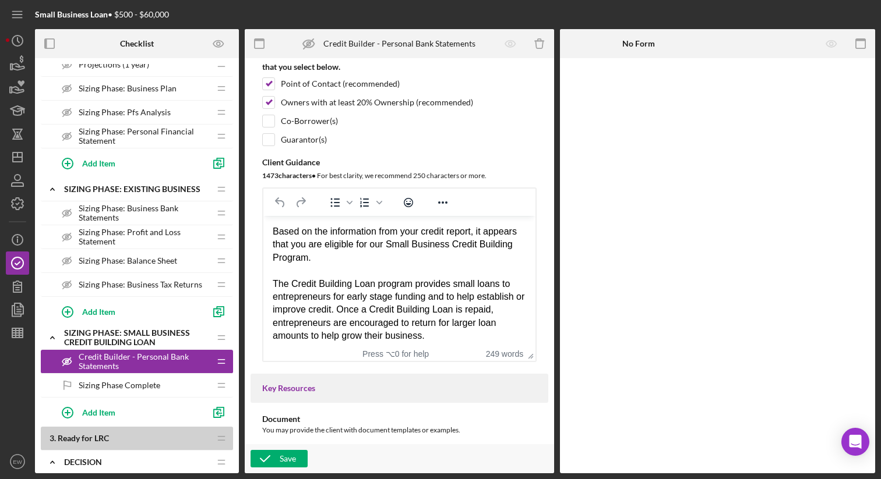
scroll to position [157, 0]
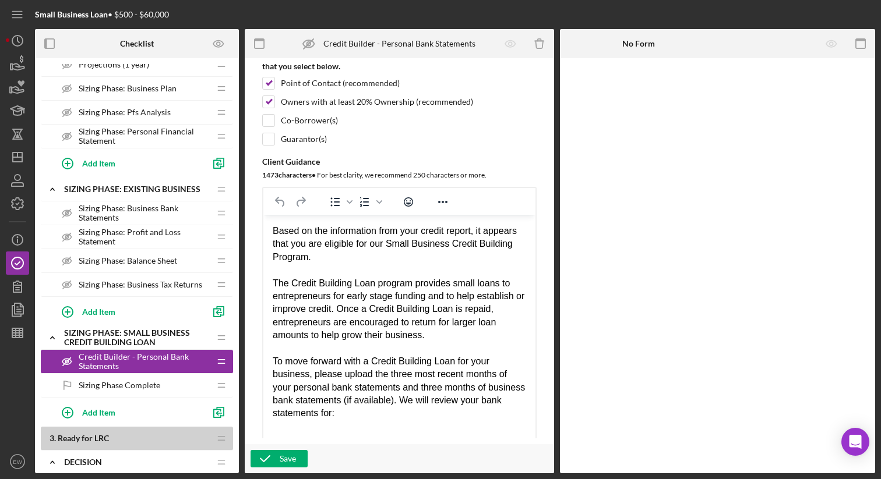
drag, startPoint x: 528, startPoint y: 372, endPoint x: 532, endPoint y: 464, distance: 92.7
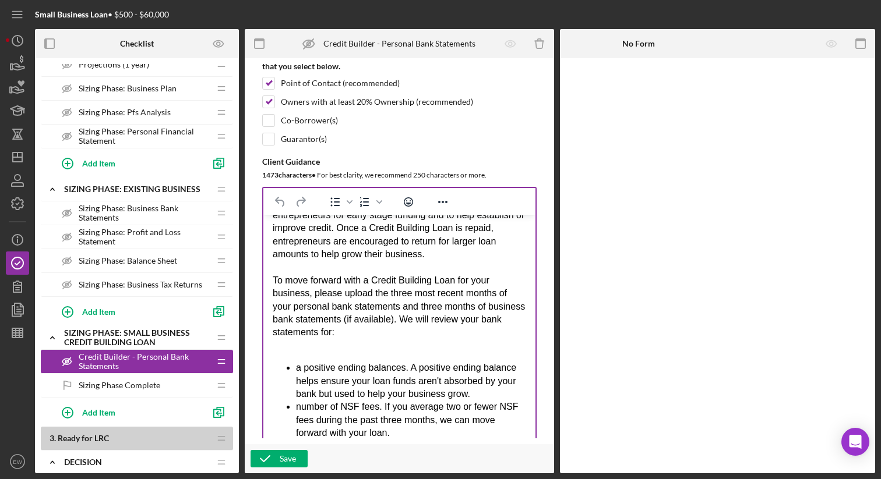
scroll to position [82, 0]
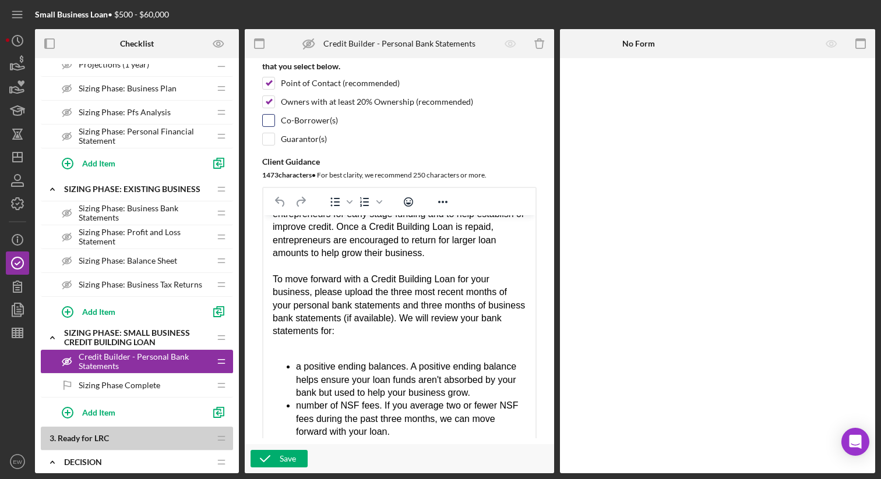
click at [267, 126] on input "checkbox" at bounding box center [269, 121] width 12 height 12
checkbox input "true"
click at [267, 145] on input "checkbox" at bounding box center [269, 139] width 12 height 12
checkbox input "true"
click at [283, 455] on div "Save" at bounding box center [288, 458] width 16 height 17
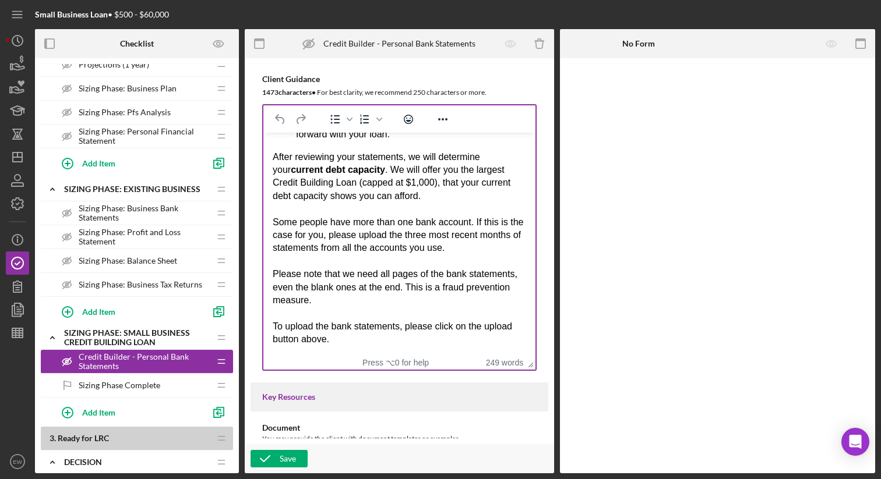
scroll to position [283, 0]
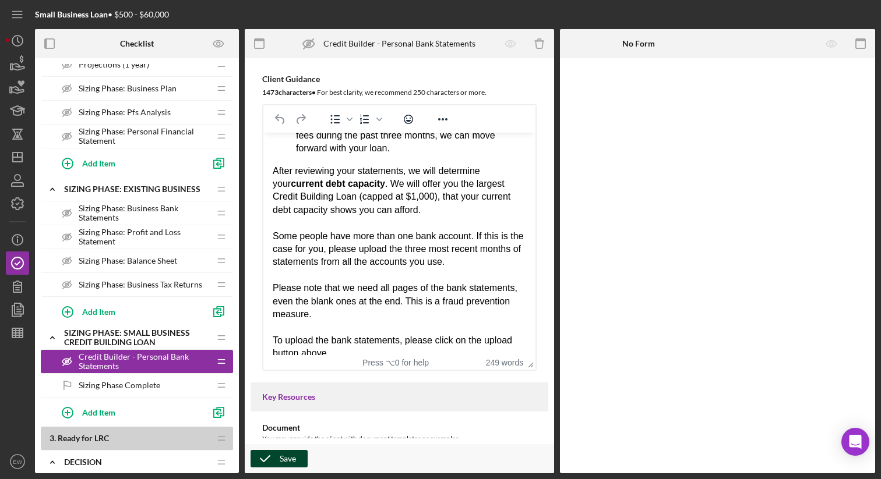
click at [284, 454] on div "Save" at bounding box center [288, 458] width 16 height 17
click at [170, 386] on div "Sizing Phase Complete Sizing Phase Complete" at bounding box center [132, 385] width 154 height 23
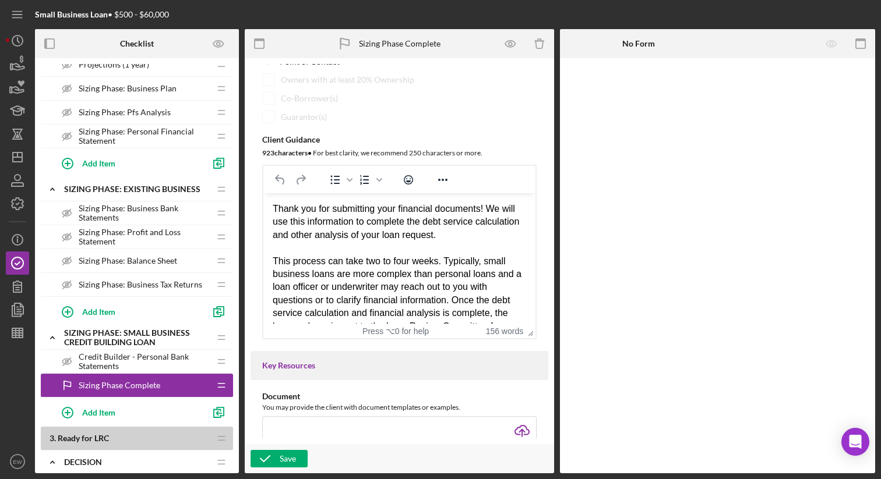
scroll to position [188, 0]
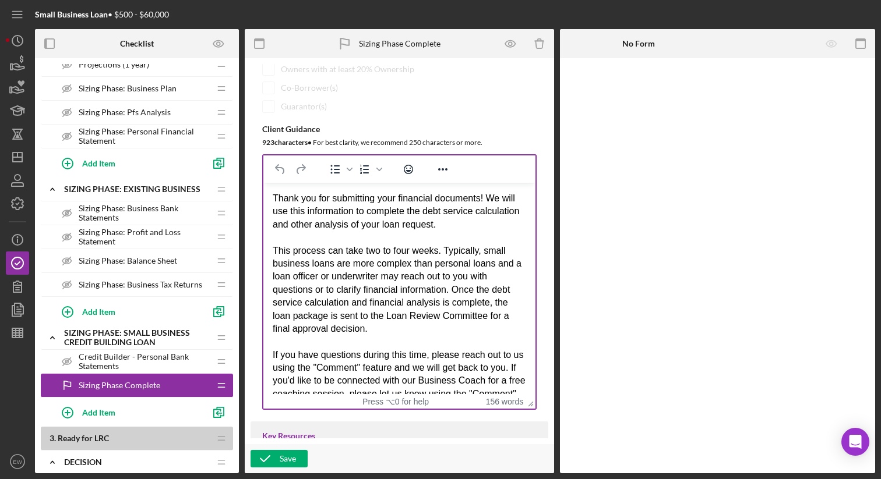
drag, startPoint x: 526, startPoint y: 340, endPoint x: 536, endPoint y: 424, distance: 84.5
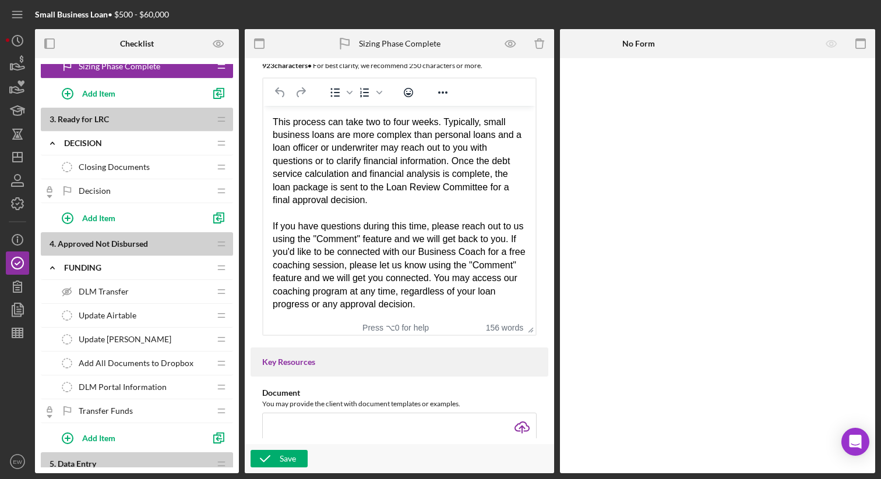
scroll to position [927, 0]
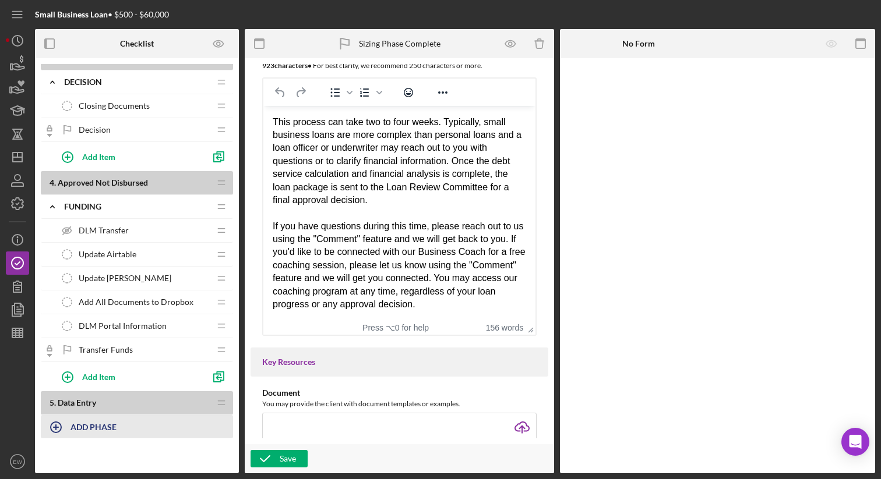
click at [107, 429] on b "ADD PHASE" at bounding box center [93, 427] width 46 height 10
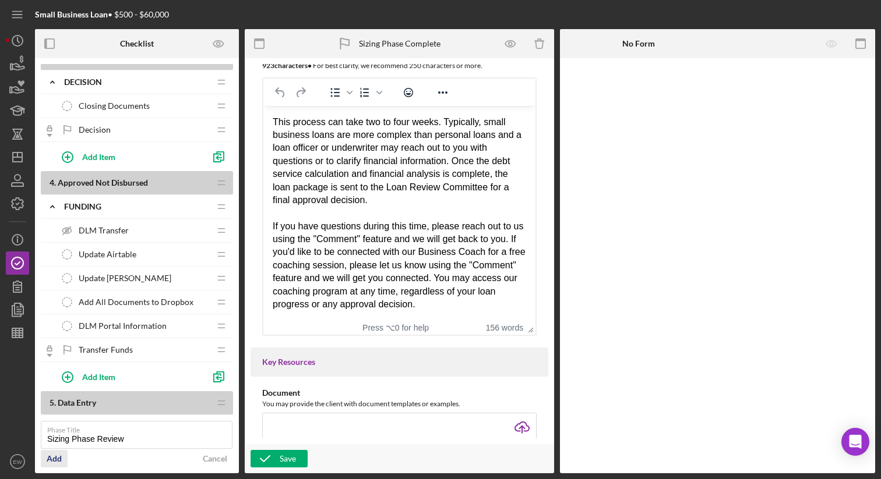
type input "Sizing Phase Review"
click at [60, 458] on div "Add" at bounding box center [54, 458] width 15 height 17
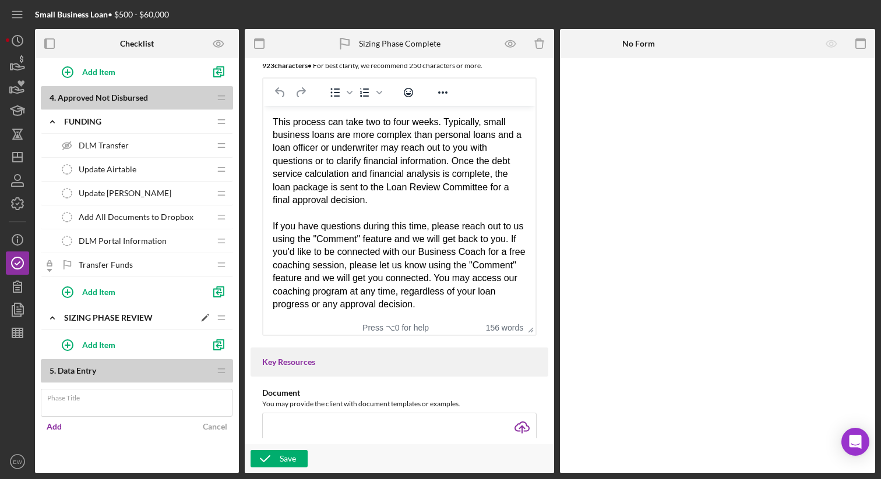
scroll to position [982, 0]
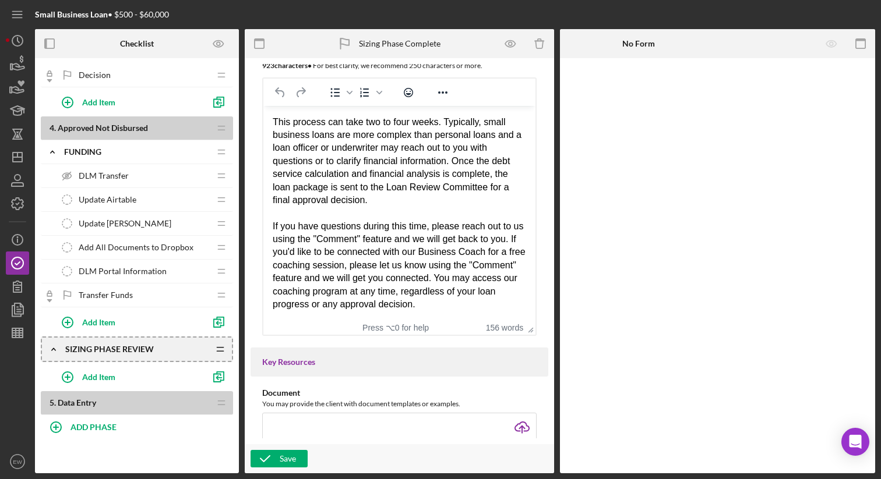
drag, startPoint x: 219, startPoint y: 319, endPoint x: 205, endPoint y: 209, distance: 111.0
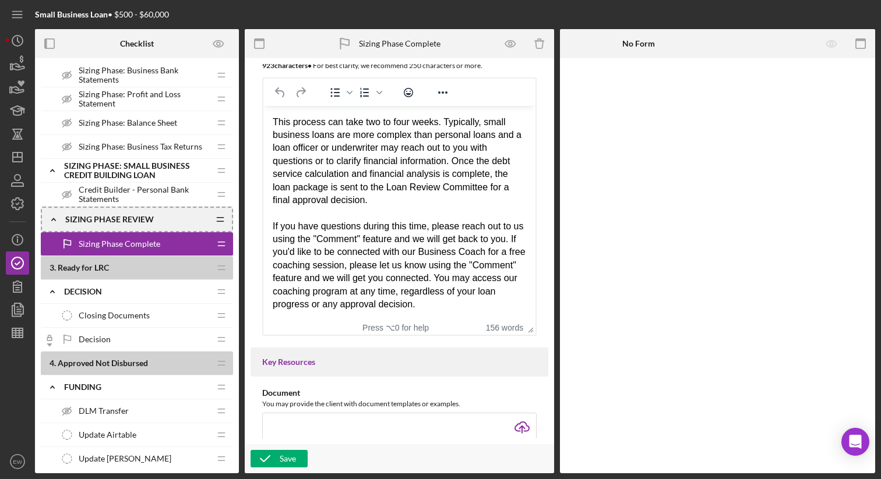
scroll to position [656, 0]
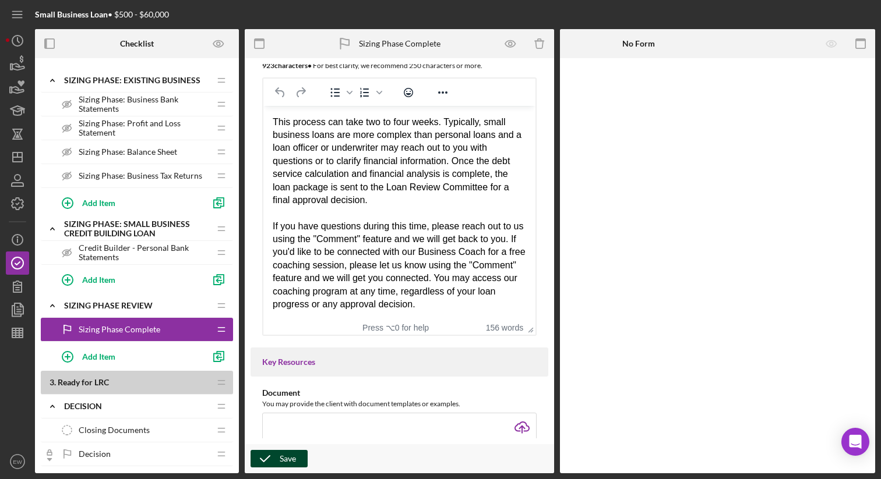
click at [278, 458] on icon "button" at bounding box center [265, 459] width 29 height 29
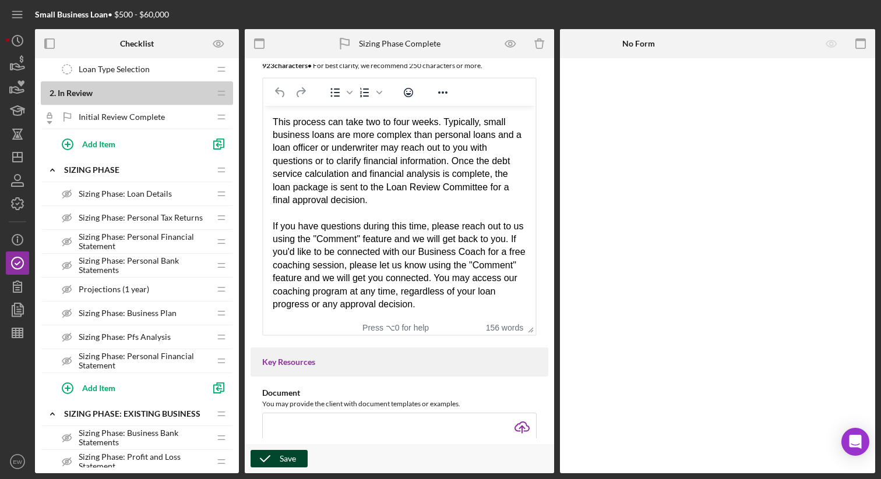
scroll to position [298, 0]
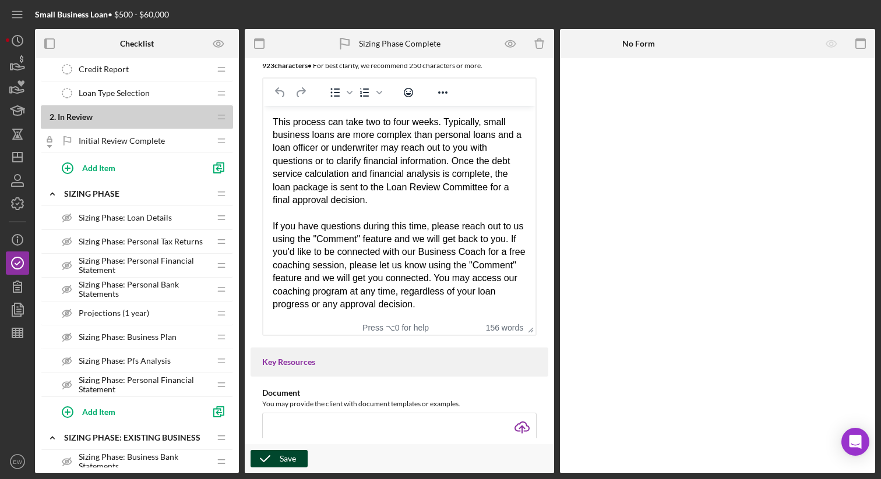
click at [166, 216] on span "Sizing Phase: Loan Details" at bounding box center [125, 217] width 93 height 9
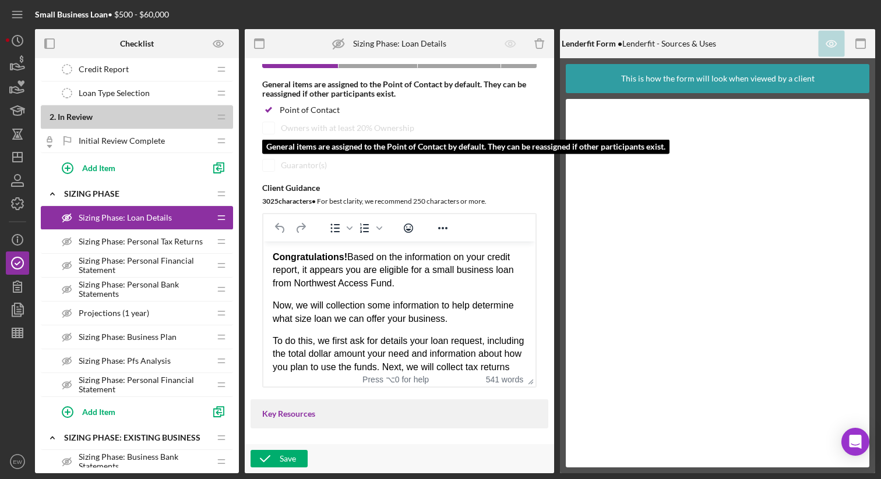
scroll to position [144, 0]
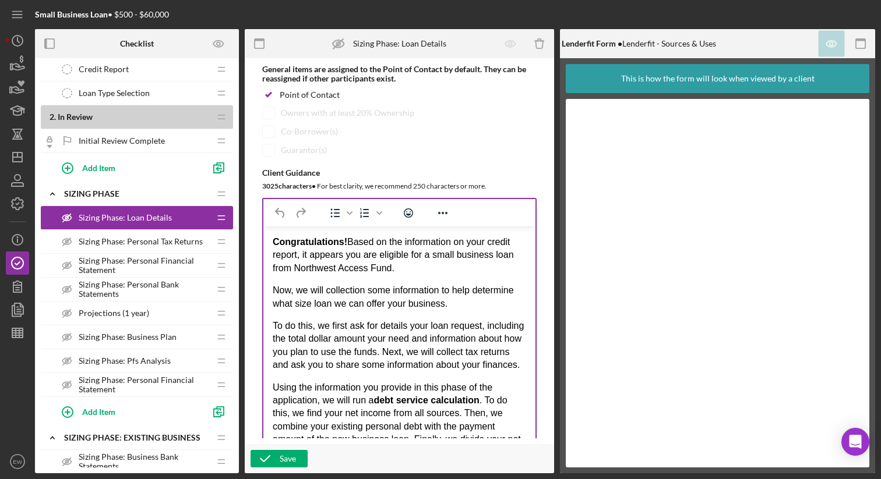
drag, startPoint x: 526, startPoint y: 382, endPoint x: 538, endPoint y: 470, distance: 89.3
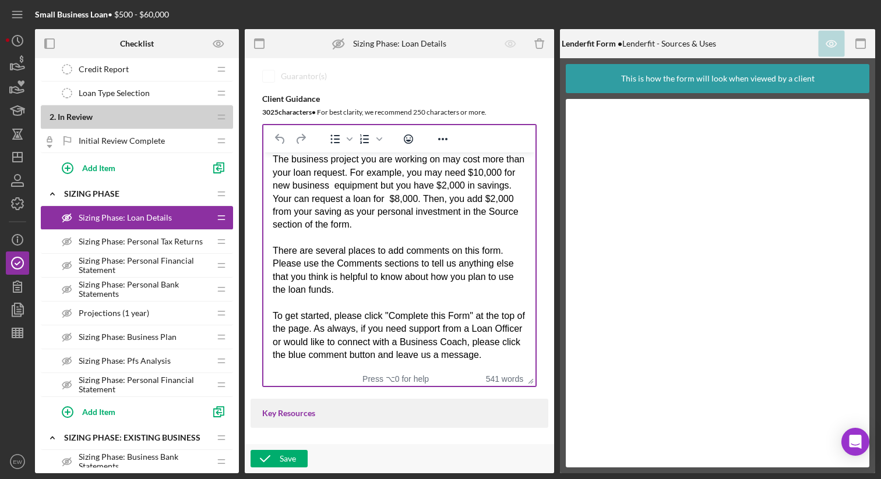
scroll to position [228, 0]
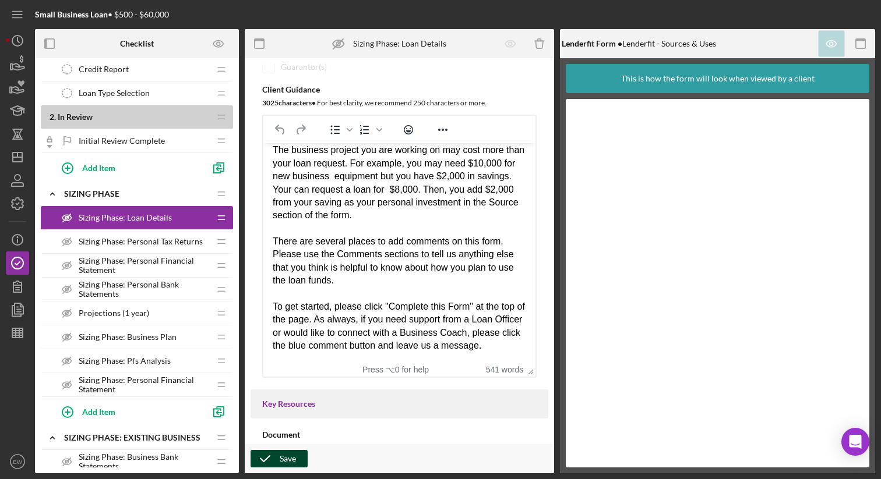
click at [291, 450] on div "Save" at bounding box center [288, 458] width 16 height 17
click at [179, 241] on span "Sizing Phase: Personal Tax Returns" at bounding box center [141, 241] width 124 height 9
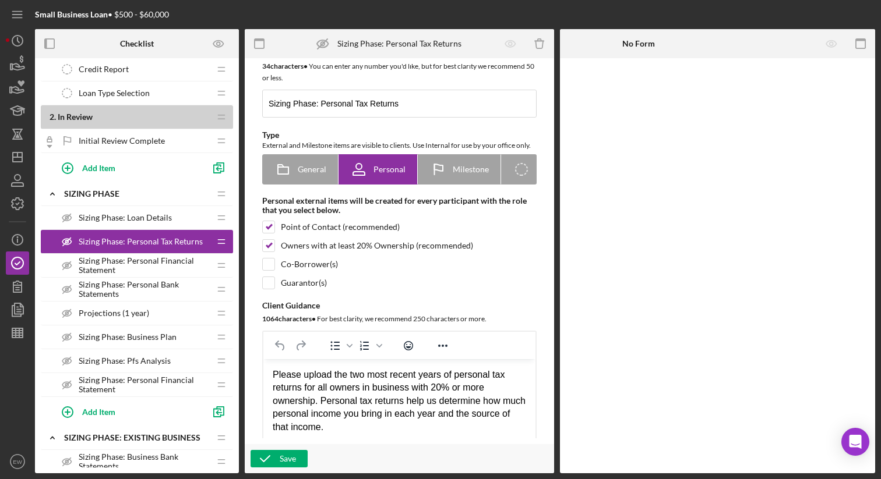
scroll to position [24, 0]
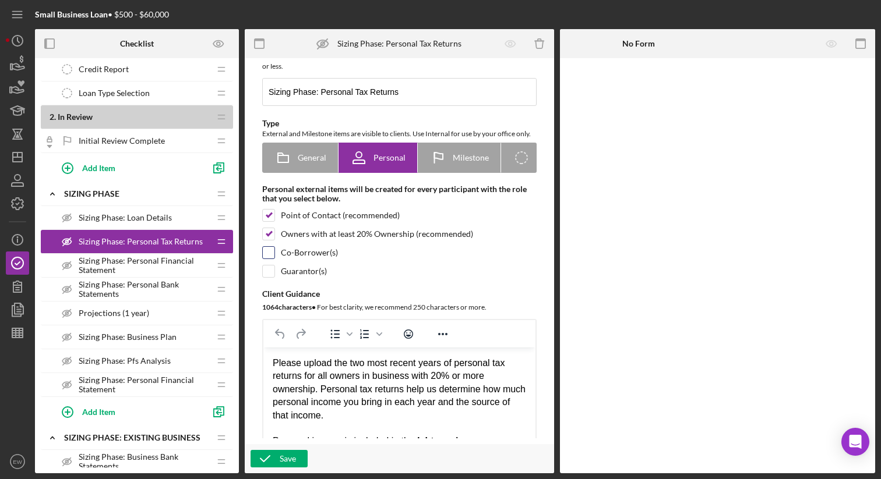
click at [265, 259] on input "checkbox" at bounding box center [269, 253] width 12 height 12
checkbox input "true"
click at [266, 277] on input "checkbox" at bounding box center [269, 272] width 12 height 12
checkbox input "true"
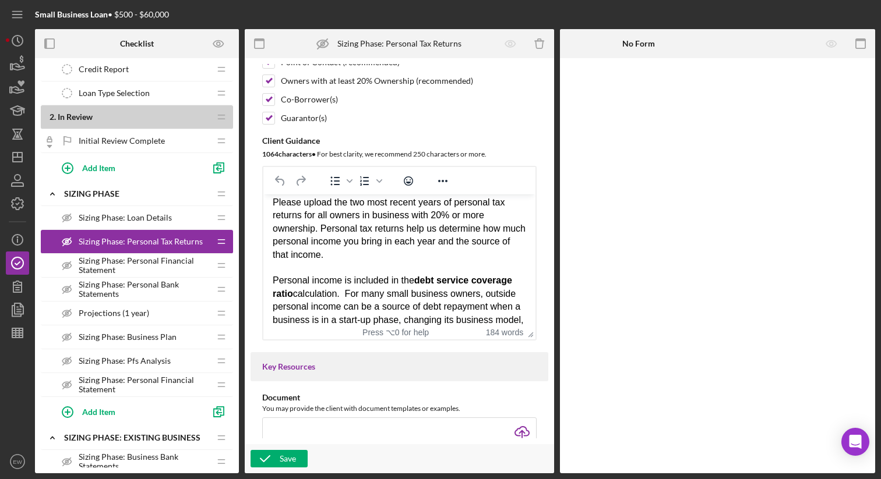
scroll to position [179, 0]
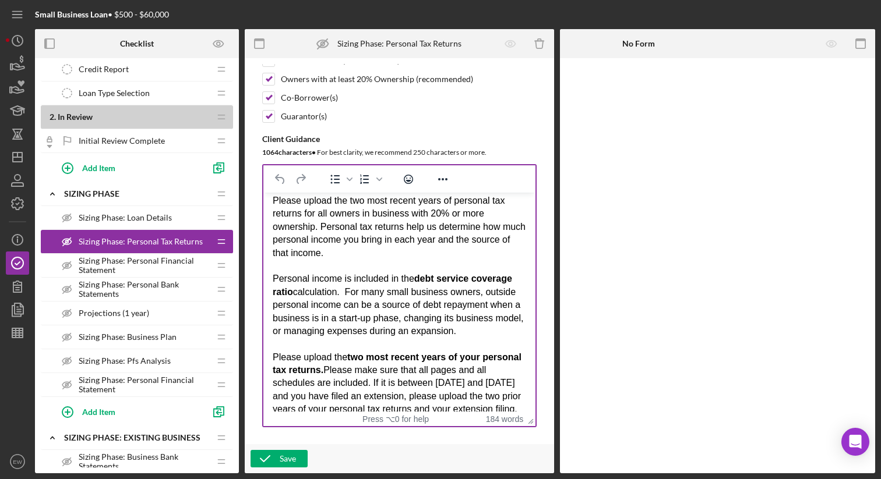
drag, startPoint x: 526, startPoint y: 348, endPoint x: 523, endPoint y: 437, distance: 89.2
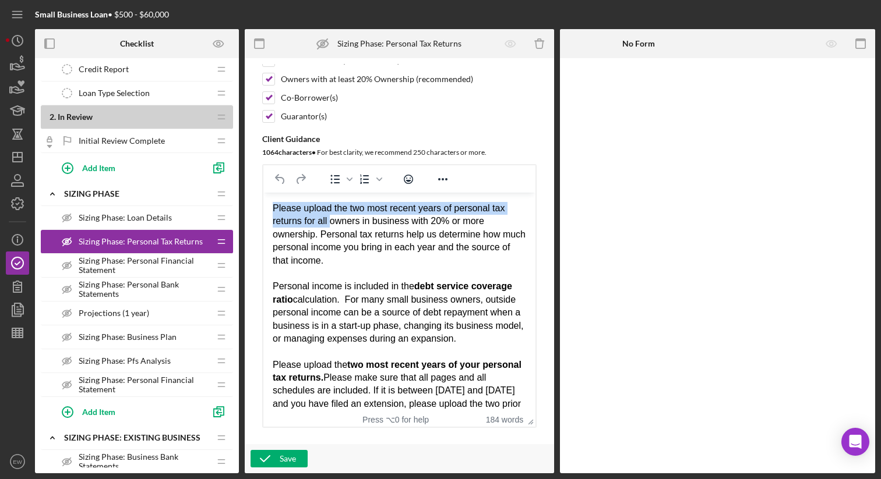
drag, startPoint x: 331, startPoint y: 220, endPoint x: 267, endPoint y: 209, distance: 64.9
click at [267, 209] on html "Please upload the two most recent years of personal tax returns for all owners …" at bounding box center [399, 352] width 272 height 319
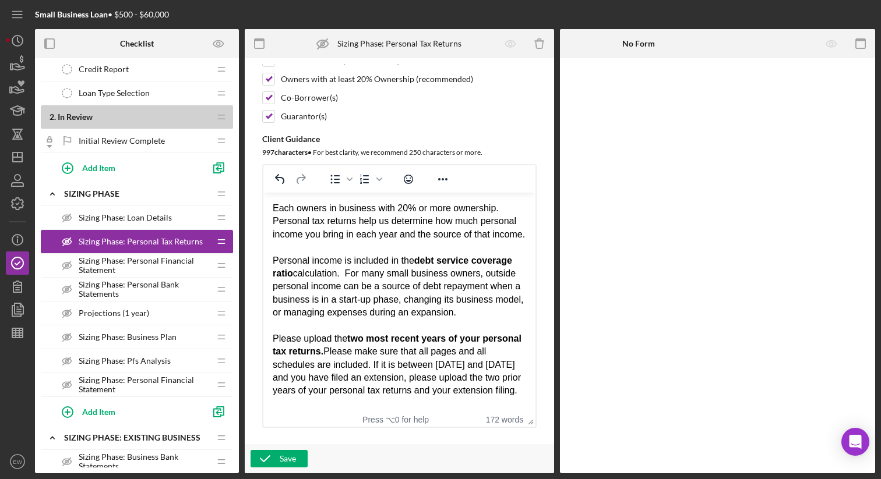
click at [324, 209] on div "Each owners in business with 20% or more ownership. Personal tax returns help u…" at bounding box center [399, 221] width 253 height 39
click at [497, 208] on div "Each owner in business with 20% or more ownership. Personal tax returns help us…" at bounding box center [399, 221] width 253 height 39
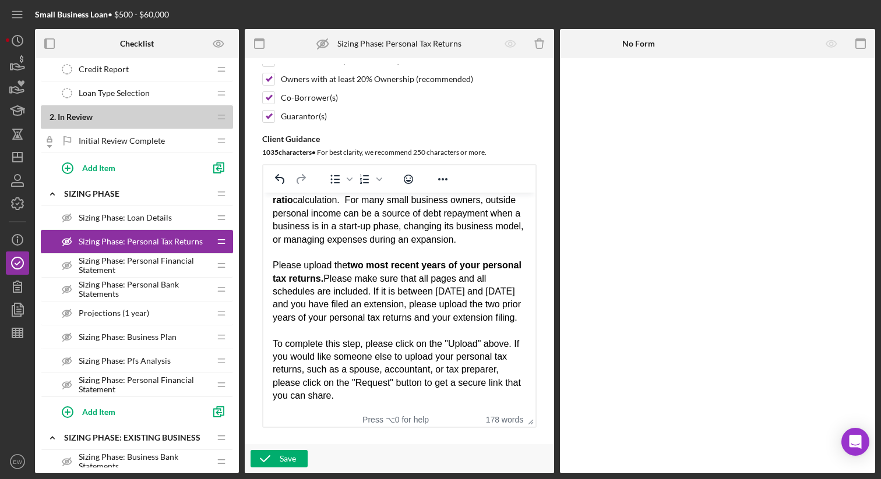
scroll to position [99, 0]
click at [263, 454] on icon "button" at bounding box center [265, 459] width 29 height 29
click at [184, 266] on span "Sizing Phase: Personal Financial Statement" at bounding box center [144, 265] width 131 height 19
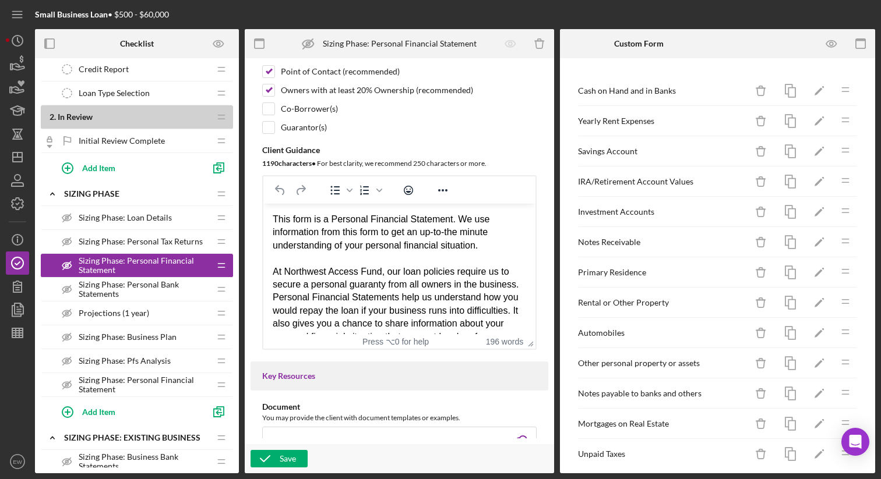
scroll to position [171, 0]
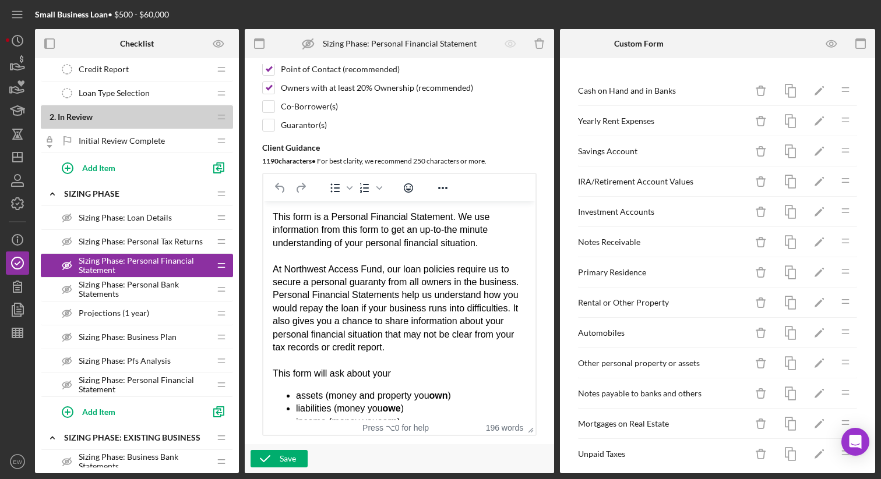
drag, startPoint x: 525, startPoint y: 356, endPoint x: 530, endPoint y: 445, distance: 88.7
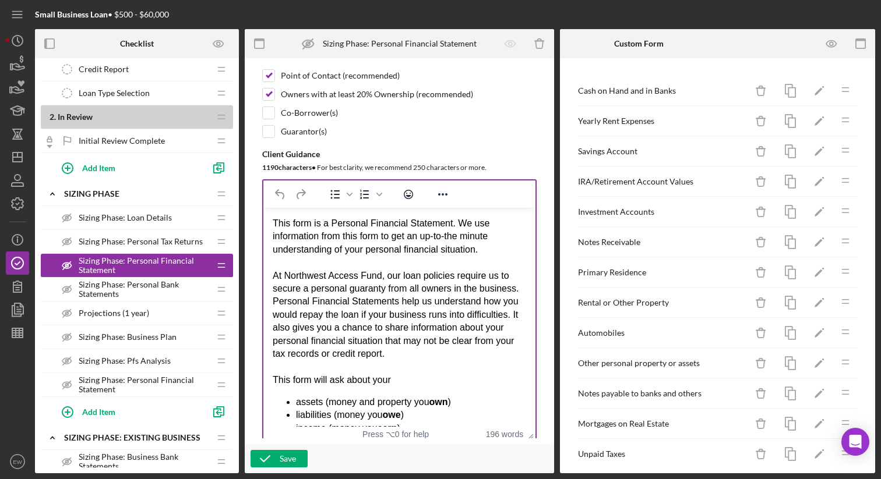
scroll to position [104, 0]
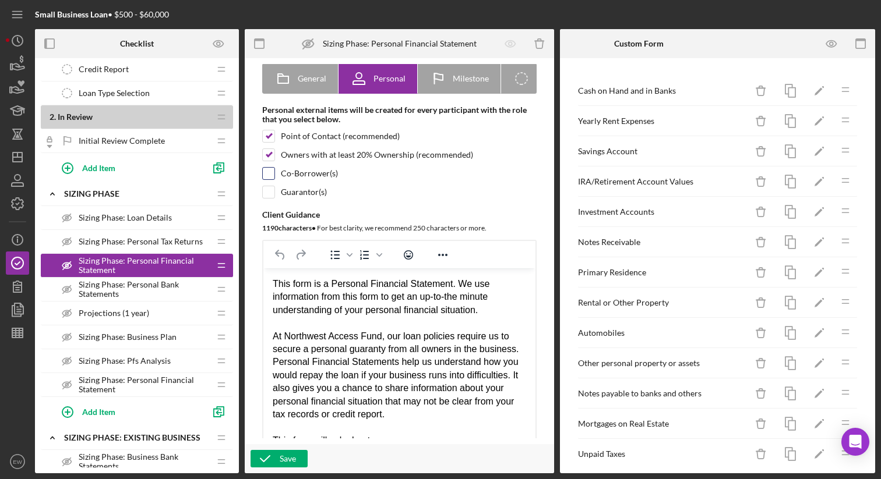
click at [272, 179] on input "checkbox" at bounding box center [269, 174] width 12 height 12
checkbox input "true"
click at [271, 198] on input "checkbox" at bounding box center [269, 192] width 12 height 12
checkbox input "true"
click at [276, 460] on icon "button" at bounding box center [265, 459] width 29 height 29
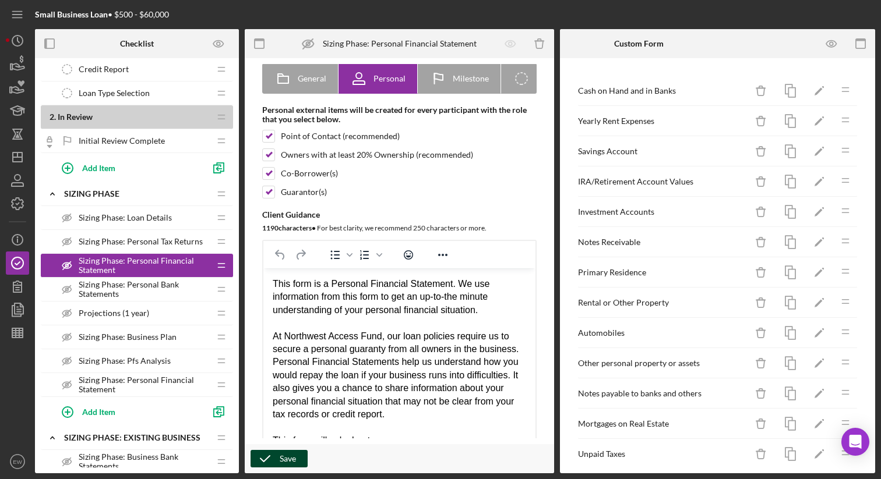
click at [164, 291] on span "Sizing Phase: Personal Bank Statements" at bounding box center [144, 289] width 131 height 19
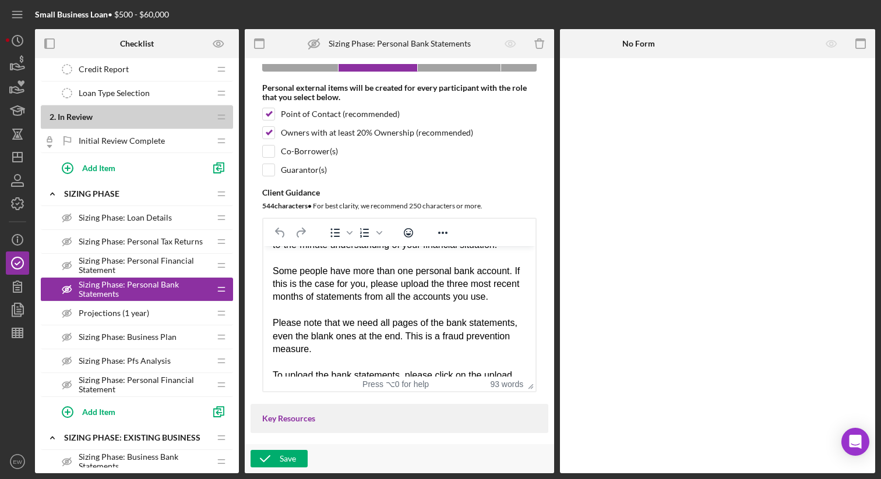
scroll to position [37, 0]
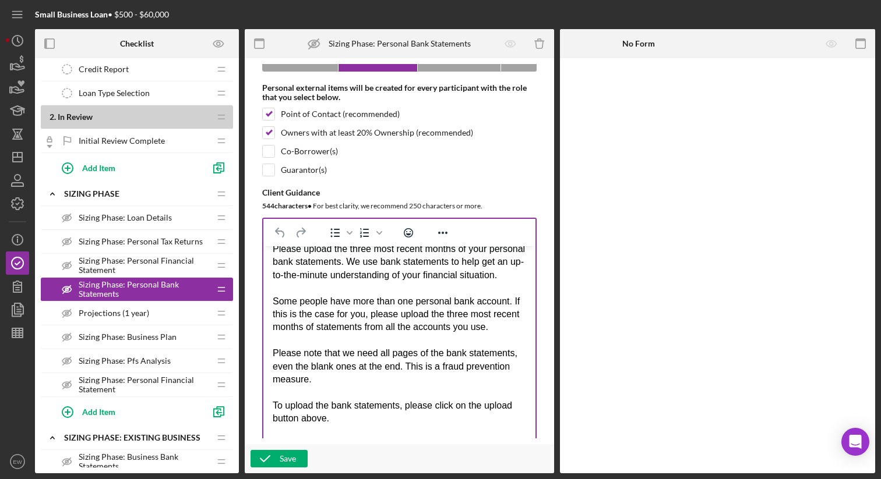
drag, startPoint x: 526, startPoint y: 403, endPoint x: 539, endPoint y: 461, distance: 59.7
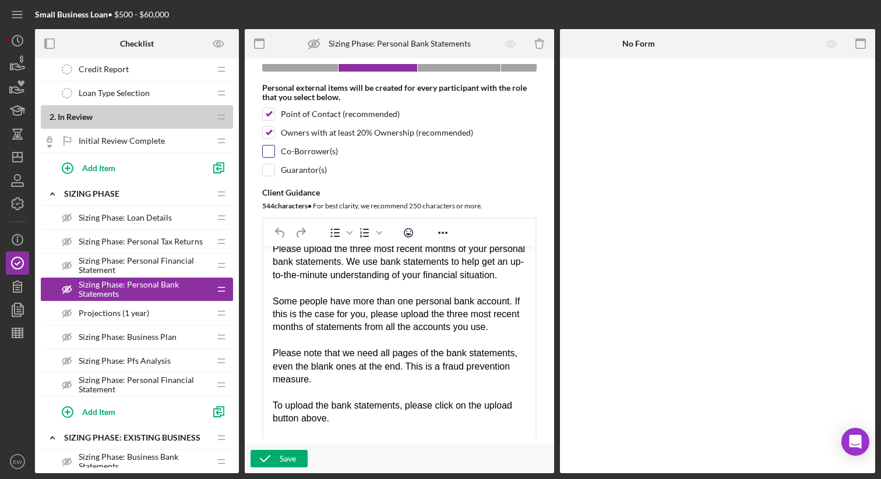
click at [266, 157] on input "checkbox" at bounding box center [269, 152] width 12 height 12
checkbox input "true"
click at [267, 176] on input "checkbox" at bounding box center [269, 170] width 12 height 12
checkbox input "true"
click at [273, 454] on icon "button" at bounding box center [265, 459] width 29 height 29
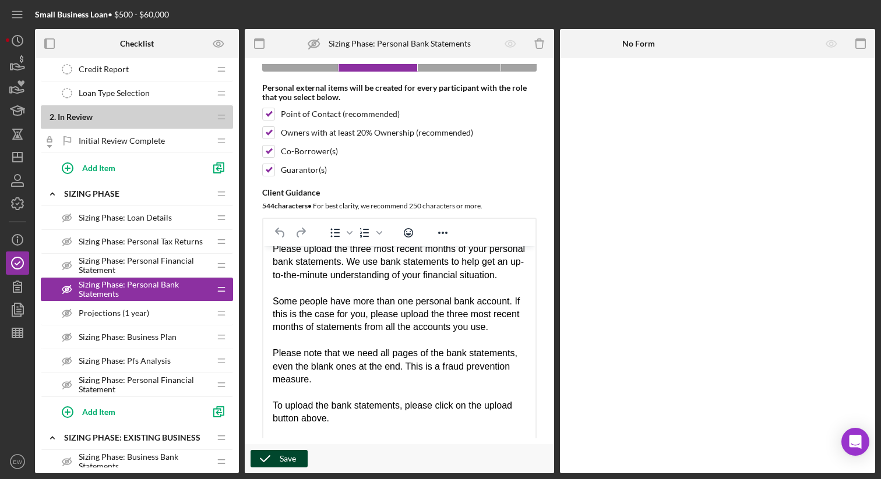
click at [172, 318] on div "Projections (1 year) Projections (1 year)" at bounding box center [132, 313] width 154 height 23
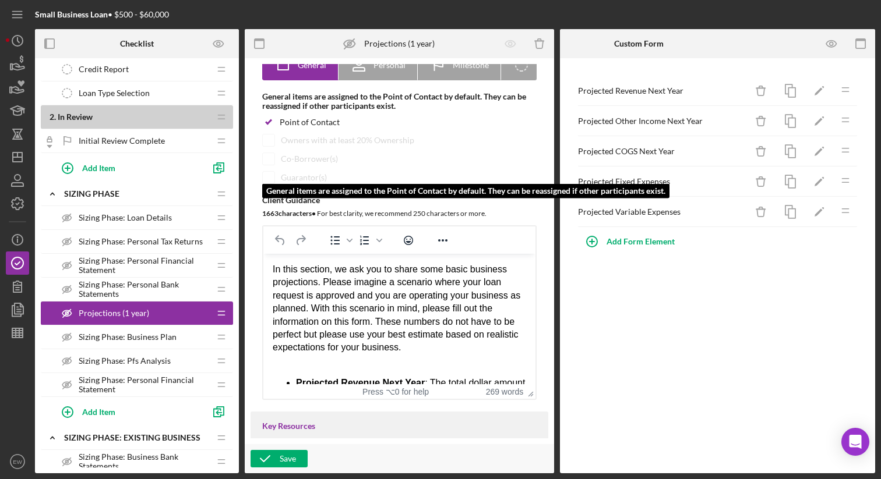
scroll to position [120, 0]
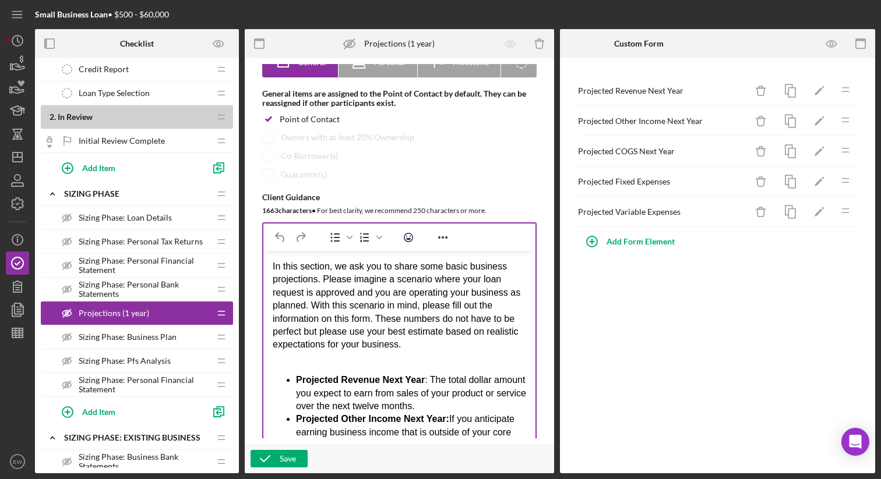
drag, startPoint x: 522, startPoint y: 408, endPoint x: 528, endPoint y: 465, distance: 57.4
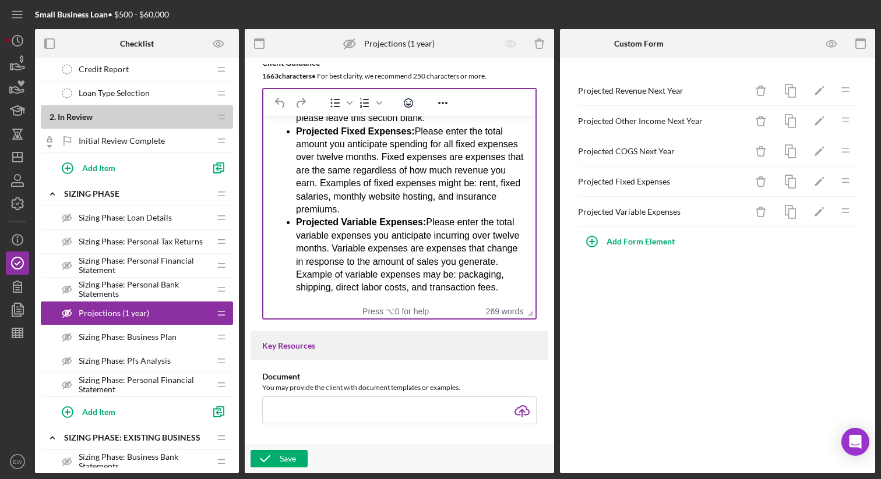
scroll to position [267, 0]
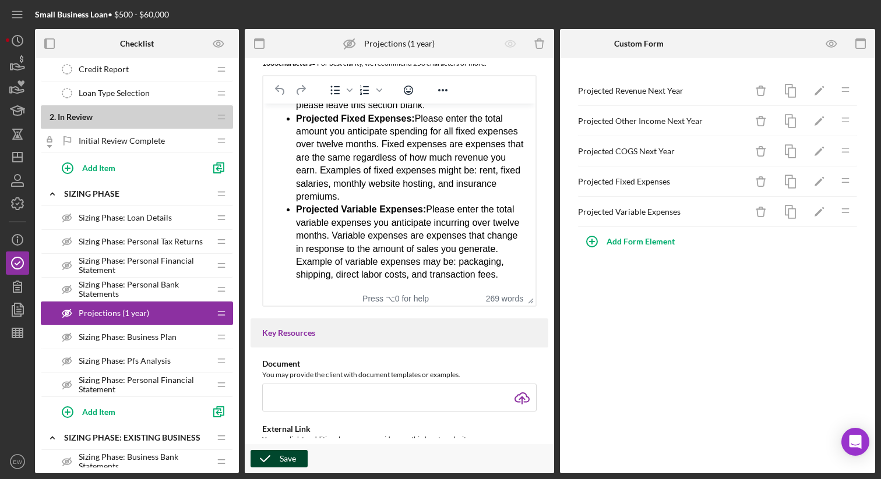
click at [283, 457] on div "Save" at bounding box center [288, 458] width 16 height 17
click at [192, 340] on div "Sizing Phase: Business Plan Sizing Phase: Business Plan" at bounding box center [132, 337] width 154 height 23
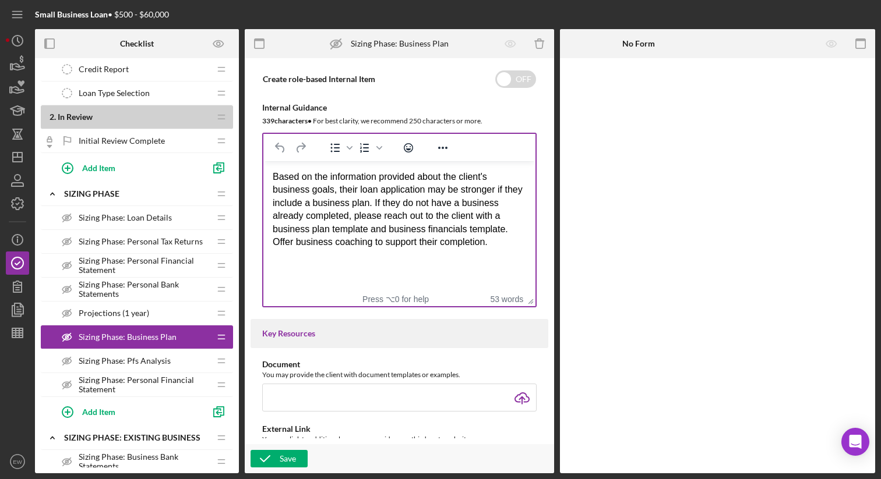
scroll to position [144, 0]
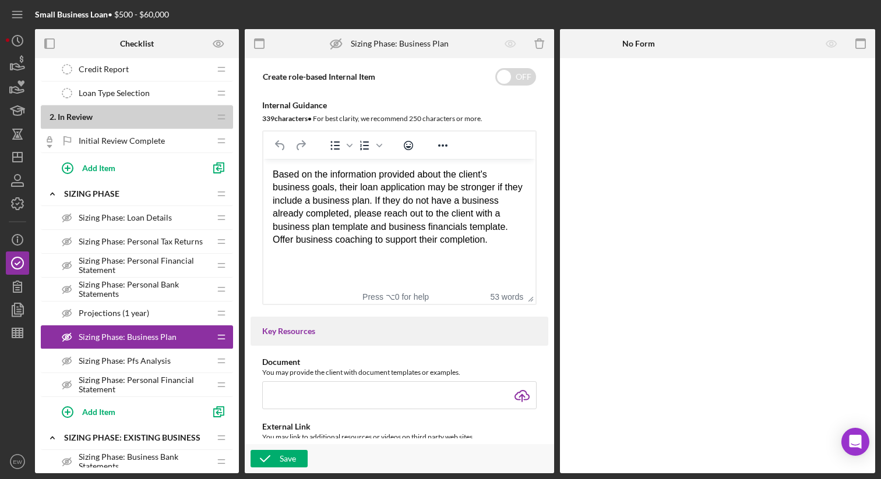
click at [161, 357] on span "Sizing Phase: Pfs Analysis" at bounding box center [125, 361] width 92 height 9
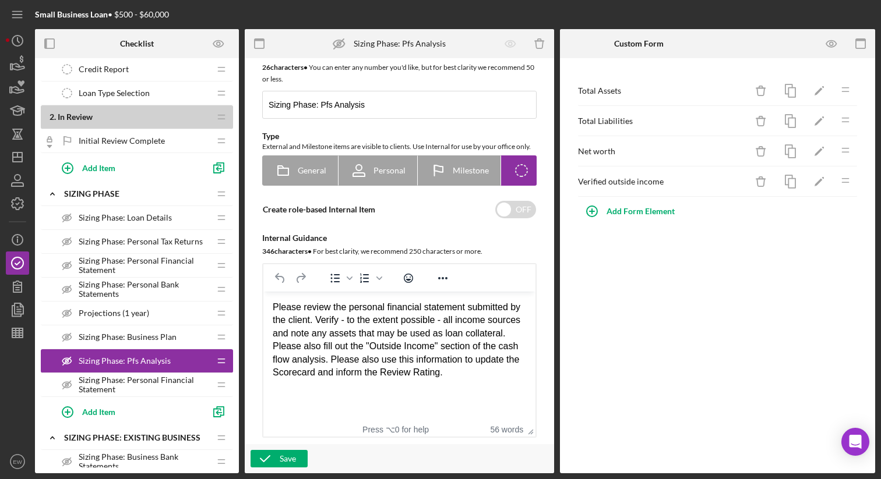
scroll to position [13, 0]
click at [270, 464] on icon "button" at bounding box center [265, 459] width 29 height 29
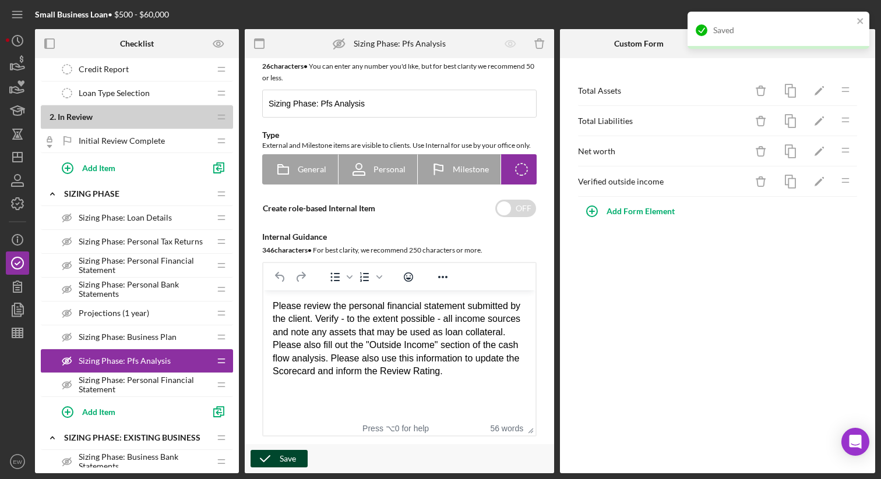
click at [171, 381] on span "Sizing Phase: Personal Financial Statement" at bounding box center [144, 385] width 131 height 19
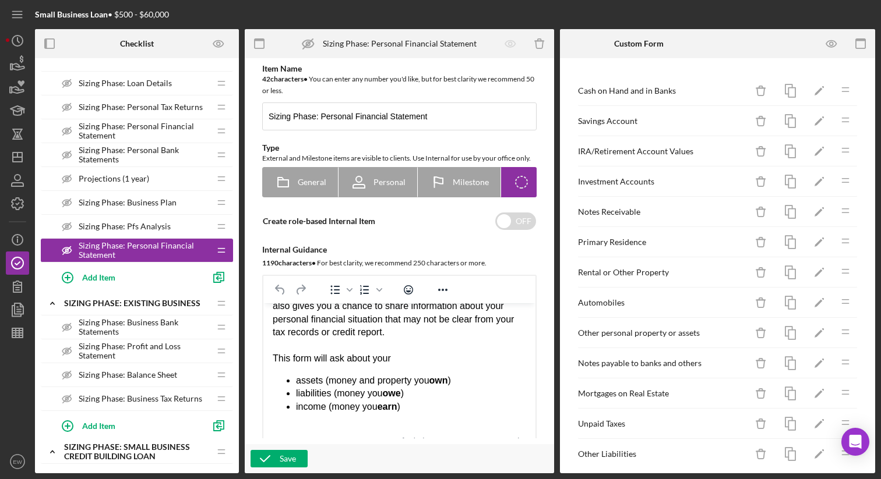
scroll to position [452, 0]
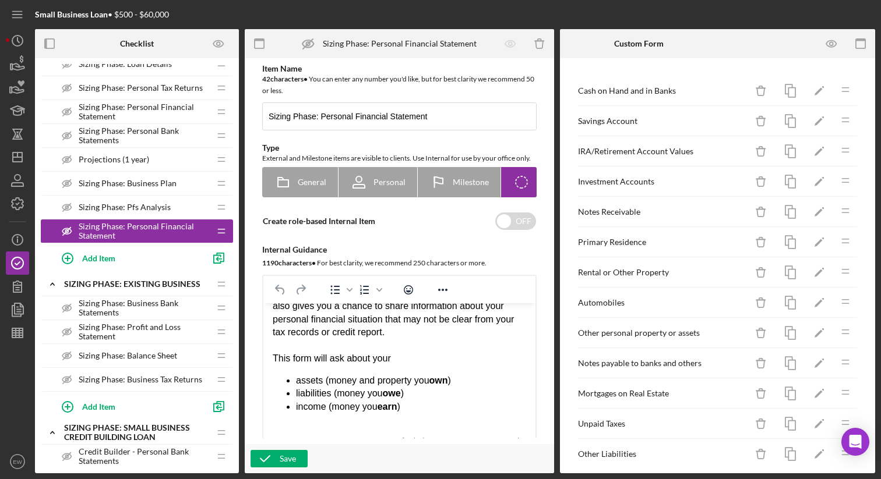
click at [185, 305] on span "Sizing Phase: Business Bank Statements" at bounding box center [144, 308] width 131 height 19
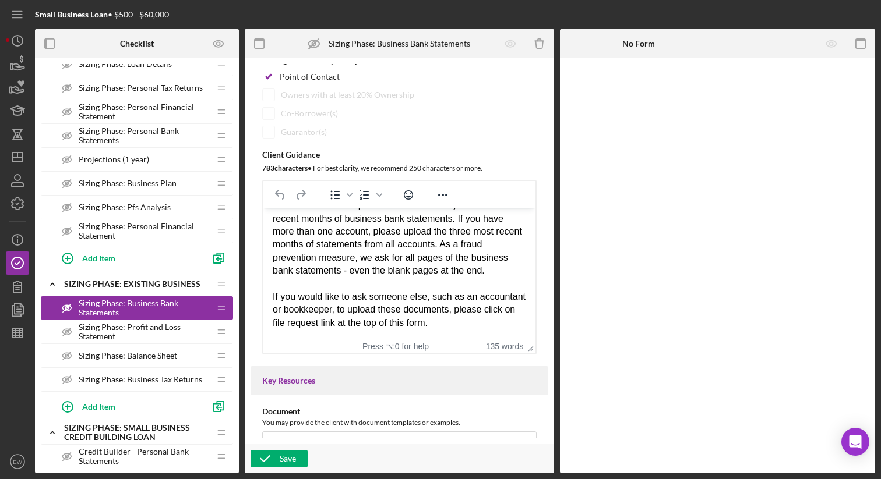
scroll to position [182, 0]
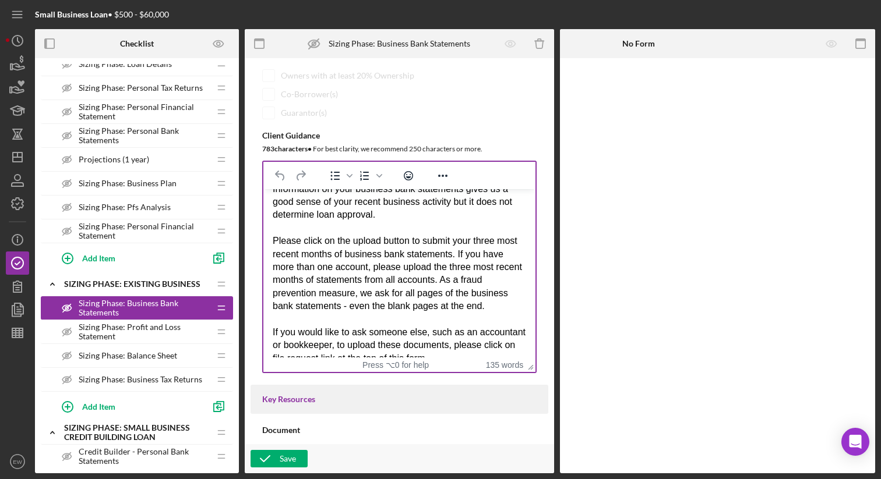
drag, startPoint x: 527, startPoint y: 344, endPoint x: 544, endPoint y: 400, distance: 58.3
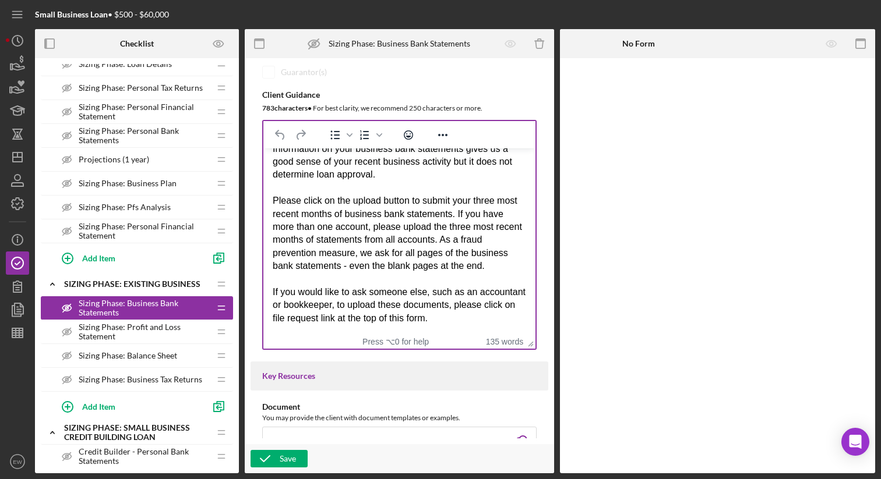
scroll to position [237, 0]
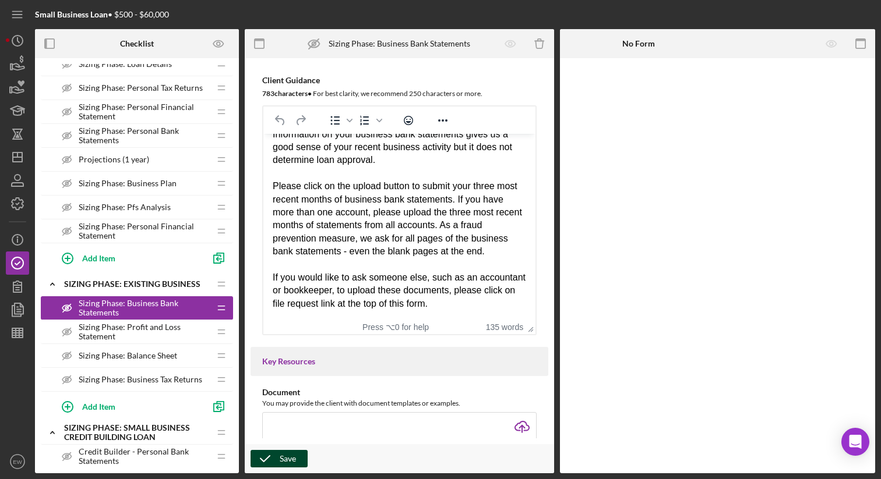
click at [288, 455] on div "Save" at bounding box center [288, 458] width 16 height 17
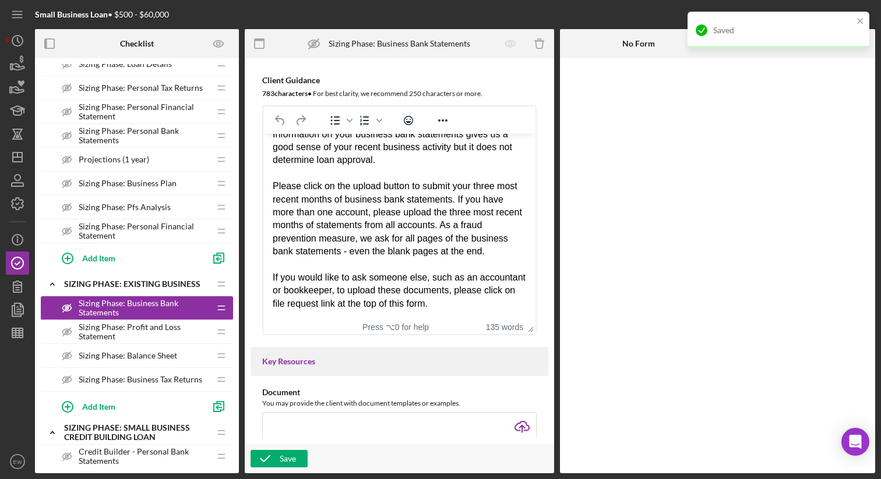
click at [181, 332] on span "Sizing Phase: Profit and Loss Statement" at bounding box center [144, 332] width 131 height 19
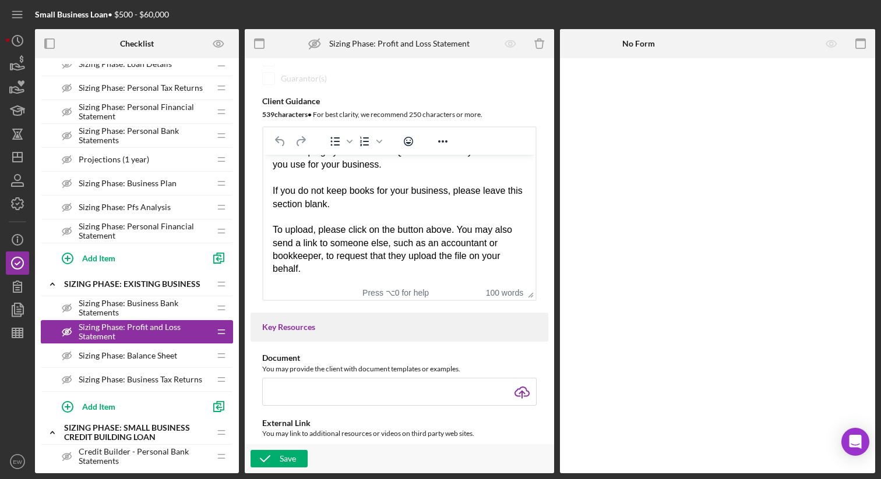
scroll to position [220, 0]
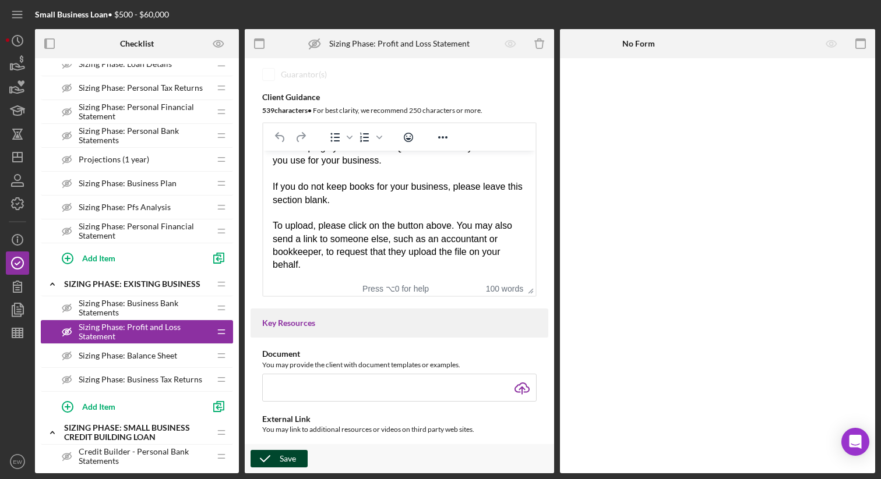
click at [277, 461] on icon "button" at bounding box center [265, 459] width 29 height 29
click at [188, 358] on div "Sizing Phase: Balance Sheet Sizing Phase: Balance Sheet" at bounding box center [132, 355] width 154 height 23
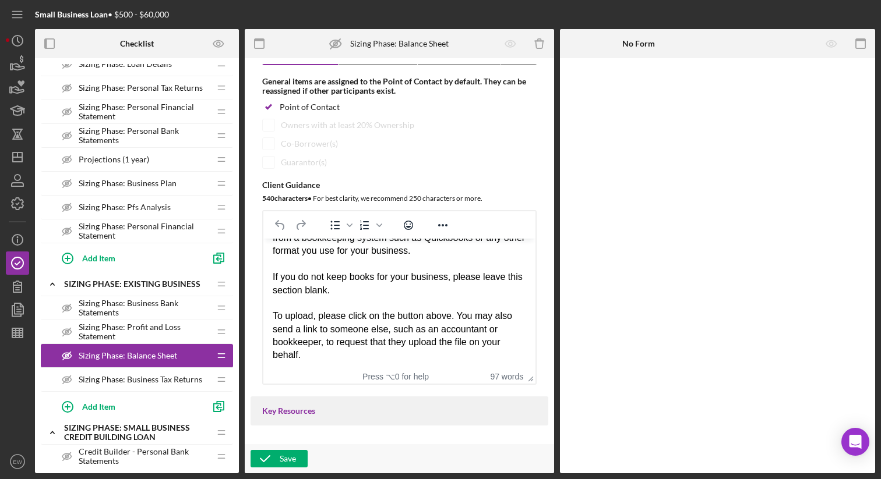
scroll to position [84, 0]
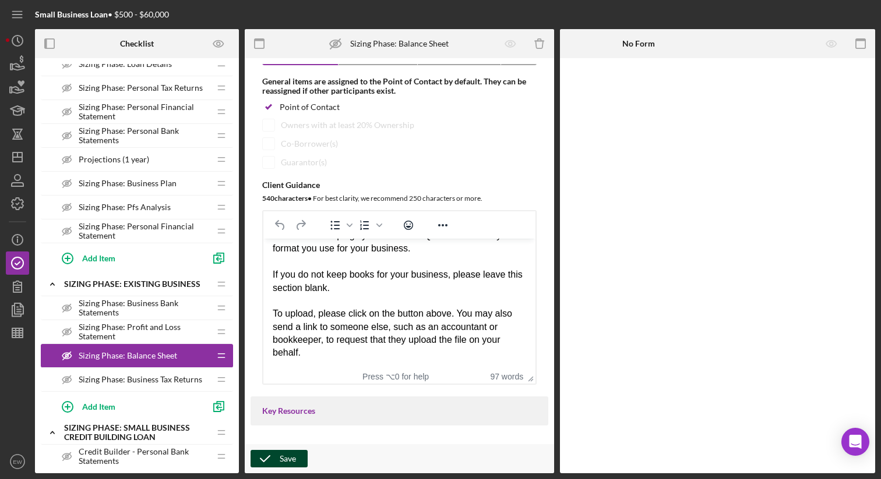
click at [275, 460] on icon "button" at bounding box center [265, 459] width 29 height 29
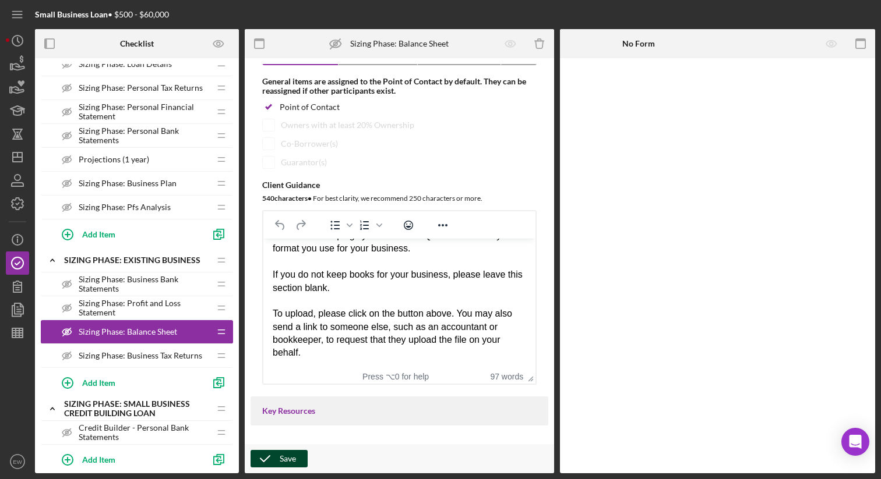
click at [174, 352] on span "Sizing Phase: Business Tax Returns" at bounding box center [141, 355] width 124 height 9
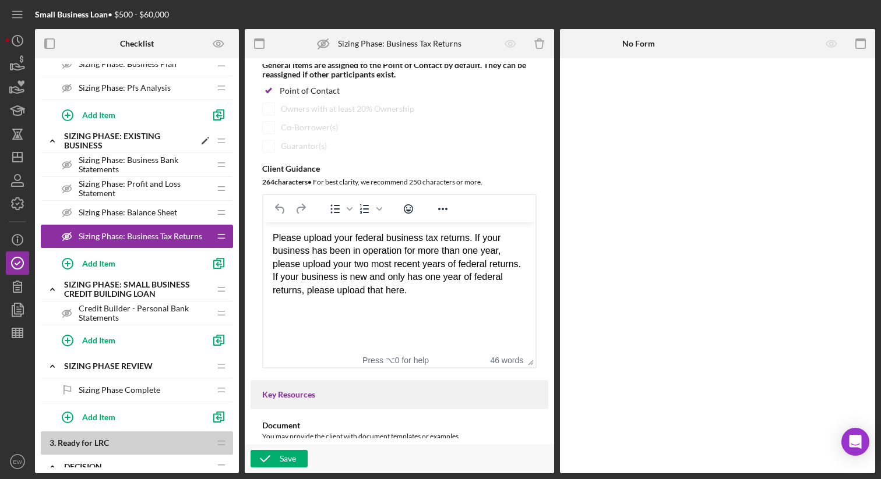
scroll to position [576, 0]
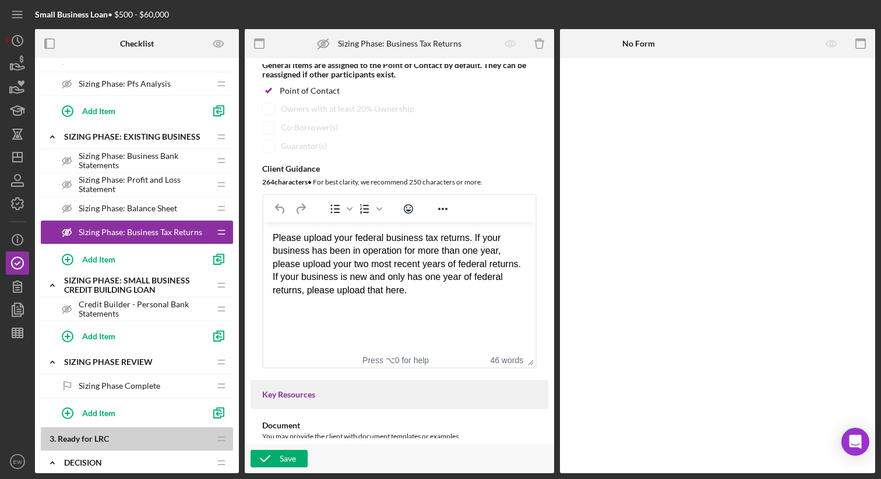
click at [159, 386] on div "Sizing Phase Complete Sizing Phase Complete" at bounding box center [132, 386] width 154 height 23
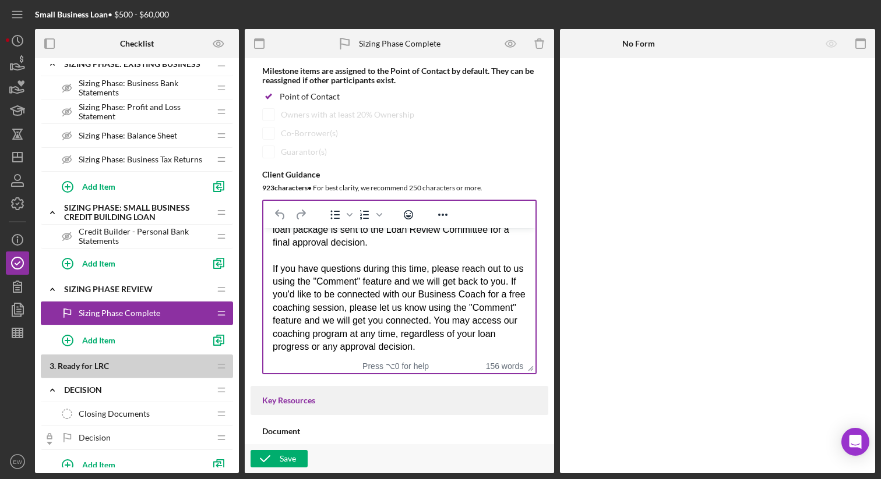
scroll to position [136, 0]
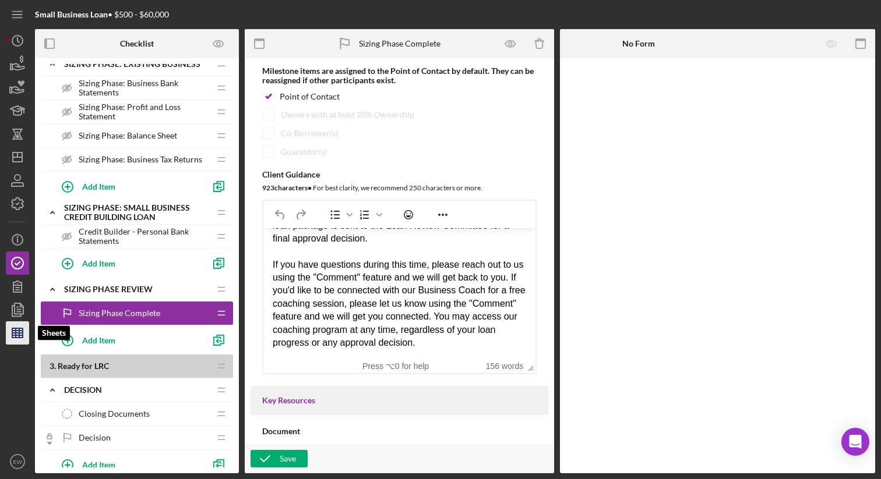
click at [20, 325] on icon "button" at bounding box center [17, 333] width 29 height 29
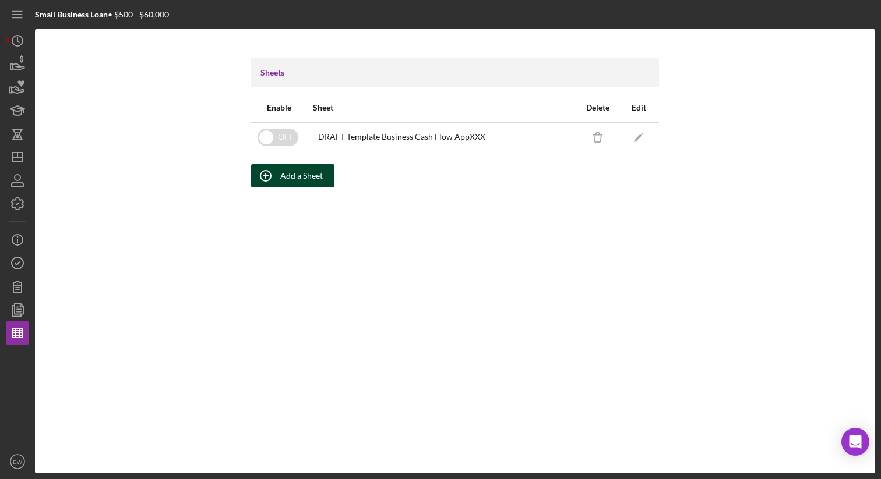
click at [295, 176] on div "Add a Sheet" at bounding box center [301, 175] width 43 height 23
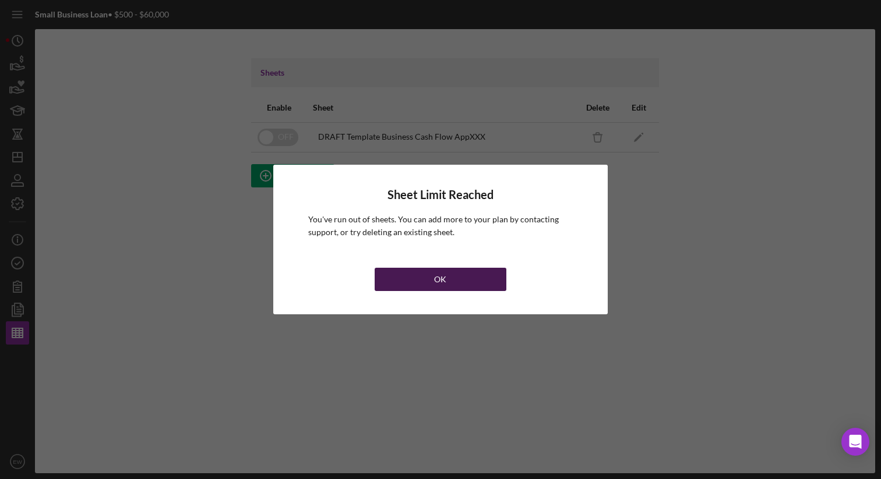
click at [440, 277] on div "OK" at bounding box center [440, 279] width 12 height 23
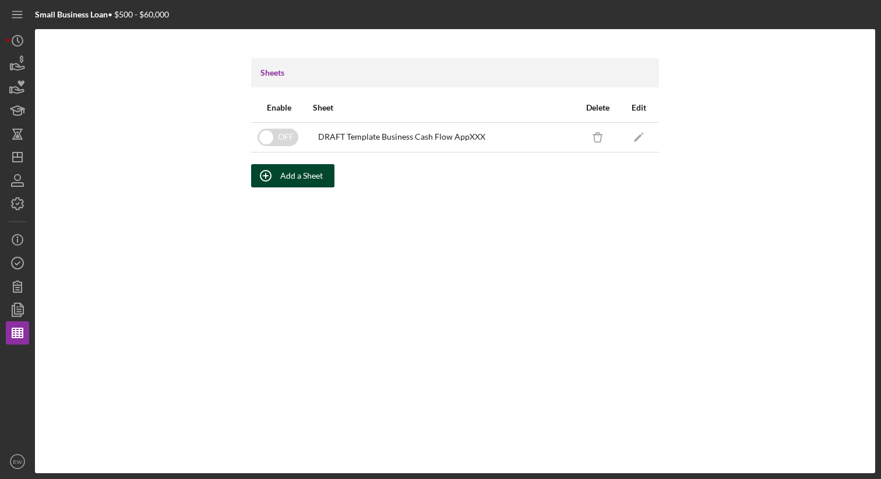
click at [300, 169] on div "Add a Sheet" at bounding box center [301, 175] width 43 height 23
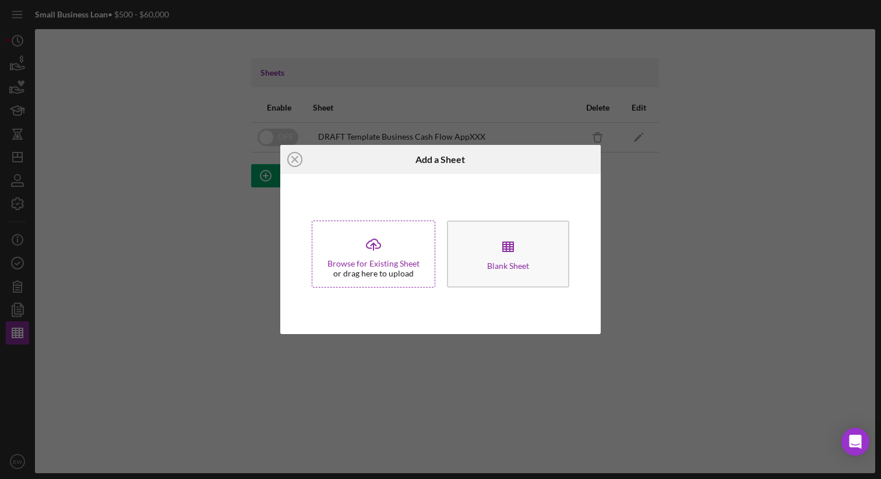
click at [379, 254] on icon "Icon/Upload" at bounding box center [373, 244] width 29 height 29
click at [293, 159] on icon "Icon/Close" at bounding box center [294, 159] width 29 height 29
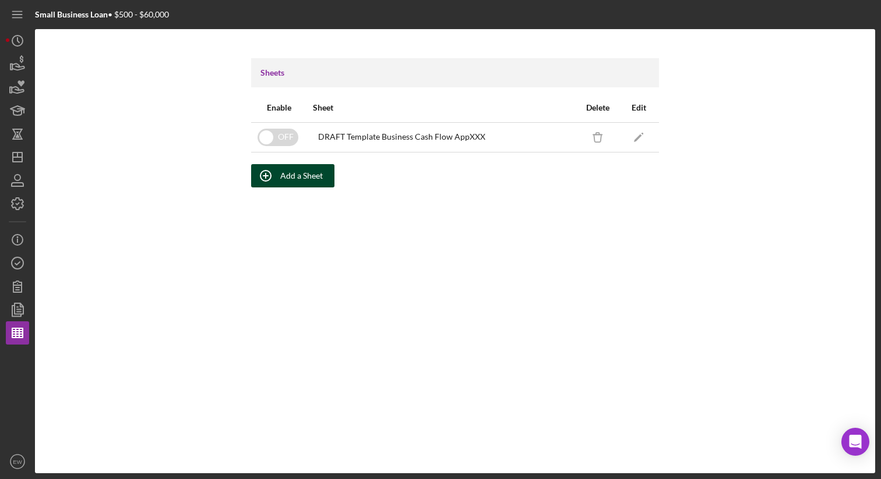
click at [280, 174] on icon "button" at bounding box center [265, 175] width 29 height 29
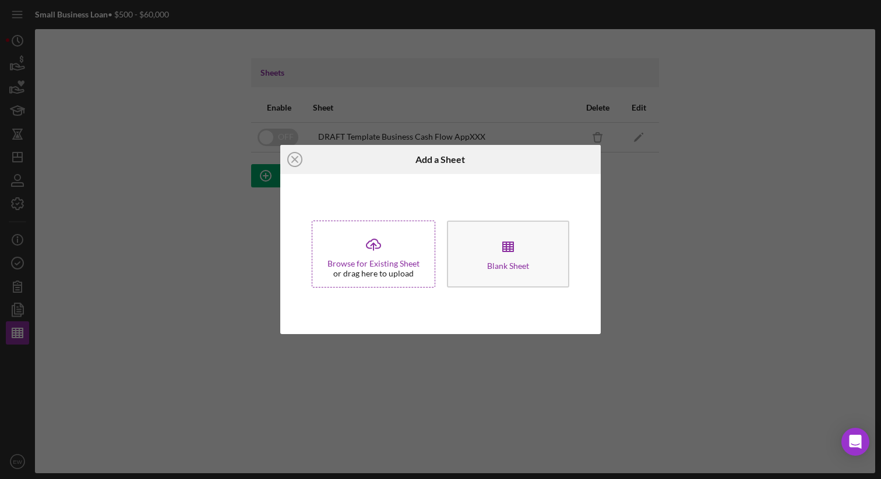
click at [361, 254] on icon "Icon/Upload" at bounding box center [373, 244] width 29 height 29
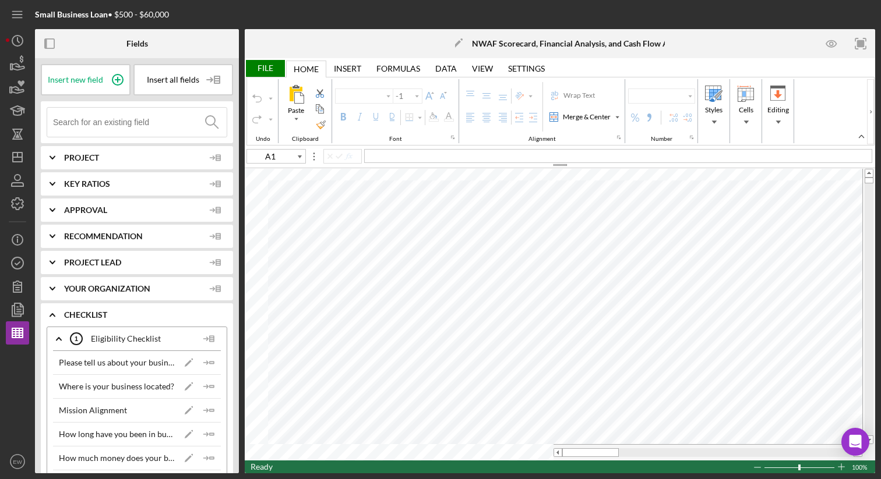
type input "Arial"
click at [602, 12] on div at bounding box center [735, 14] width 280 height 29
type input "10"
type input "Arial"
